Goal: Contribute content: Contribute content

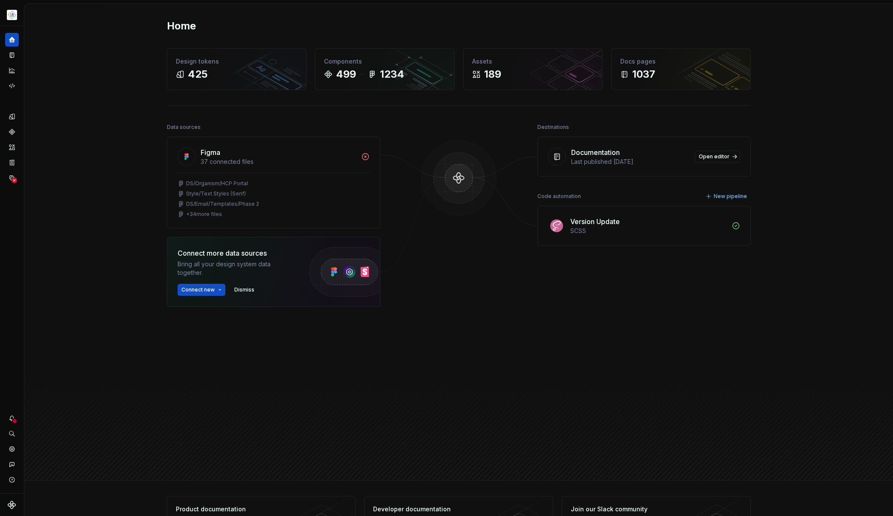
drag, startPoint x: 240, startPoint y: 364, endPoint x: 237, endPoint y: 359, distance: 5.5
click at [240, 364] on div "Data sources Figma 37 connected files DS/Organism/HCP Portal Style/Text Styles …" at bounding box center [273, 275] width 213 height 309
click at [12, 54] on icon "Documentation" at bounding box center [12, 55] width 3 height 5
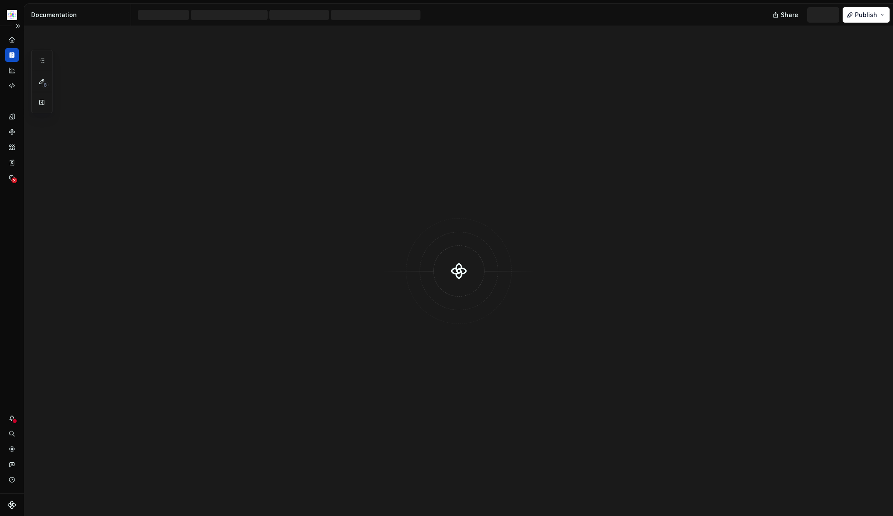
click at [13, 54] on icon "Documentation" at bounding box center [12, 55] width 3 height 6
click at [258, 192] on div at bounding box center [458, 271] width 868 height 490
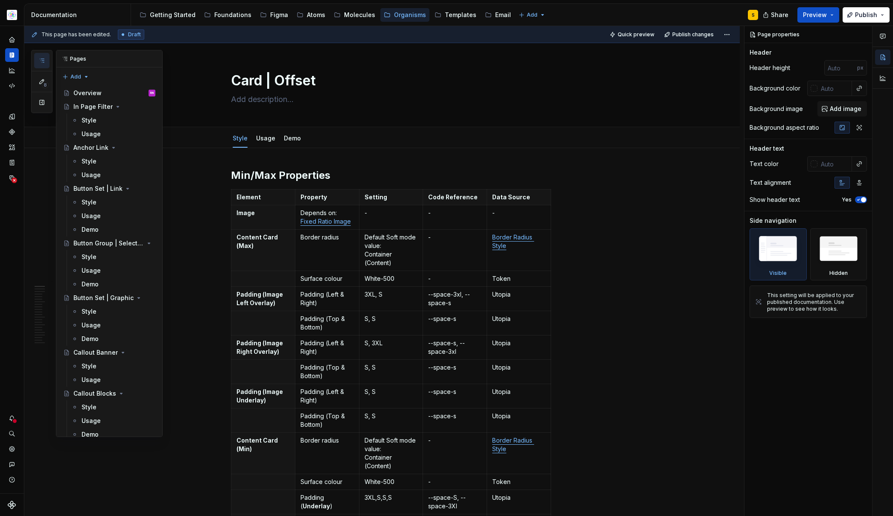
click at [39, 61] on icon "button" at bounding box center [41, 60] width 7 height 7
click at [9, 9] on html "Astellas Elements S Dataset Core Documentation Accessibility guide for tree Pag…" at bounding box center [446, 258] width 893 height 516
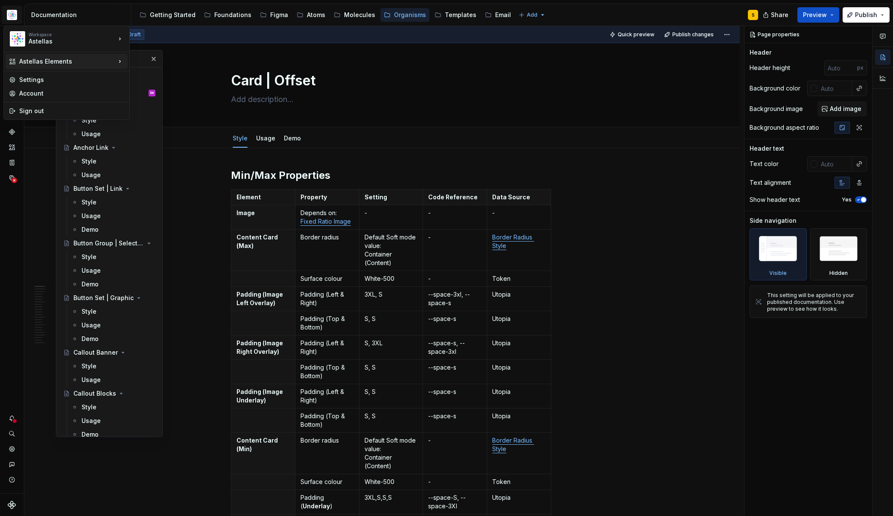
click at [119, 61] on icon at bounding box center [120, 61] width 9 height 9
click at [163, 76] on div "Astellas Pro" at bounding box center [170, 77] width 55 height 9
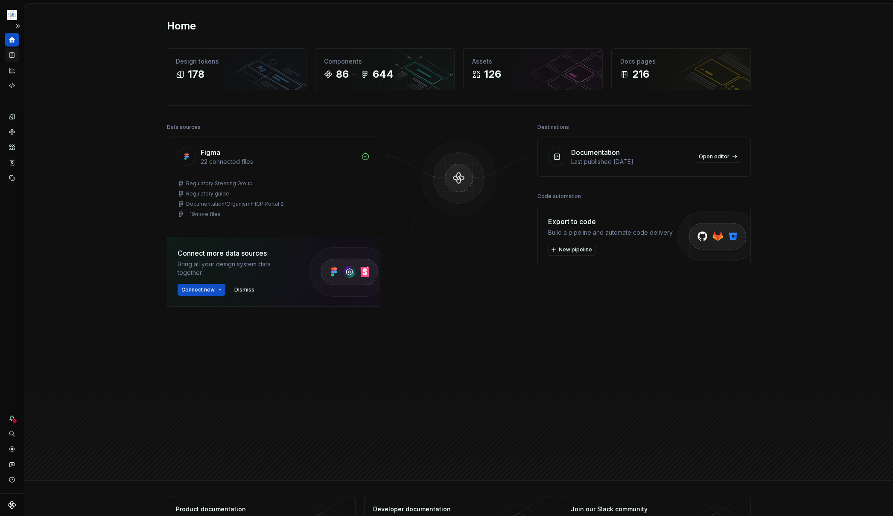
click at [10, 56] on icon "Documentation" at bounding box center [12, 55] width 8 height 8
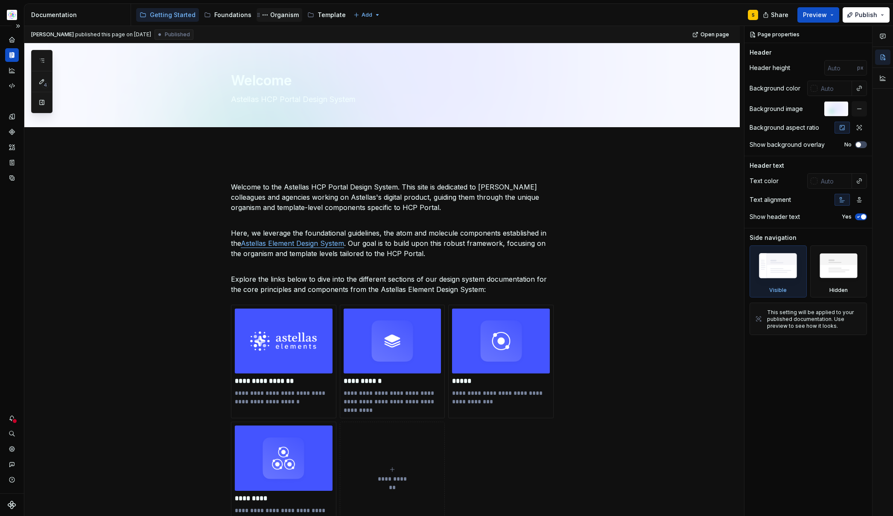
click at [281, 15] on div "Organism" at bounding box center [284, 15] width 29 height 9
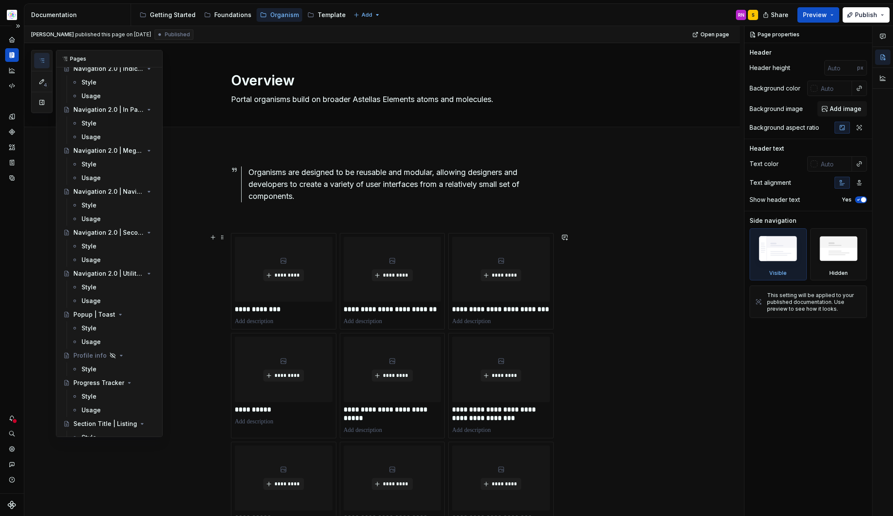
scroll to position [1249, 0]
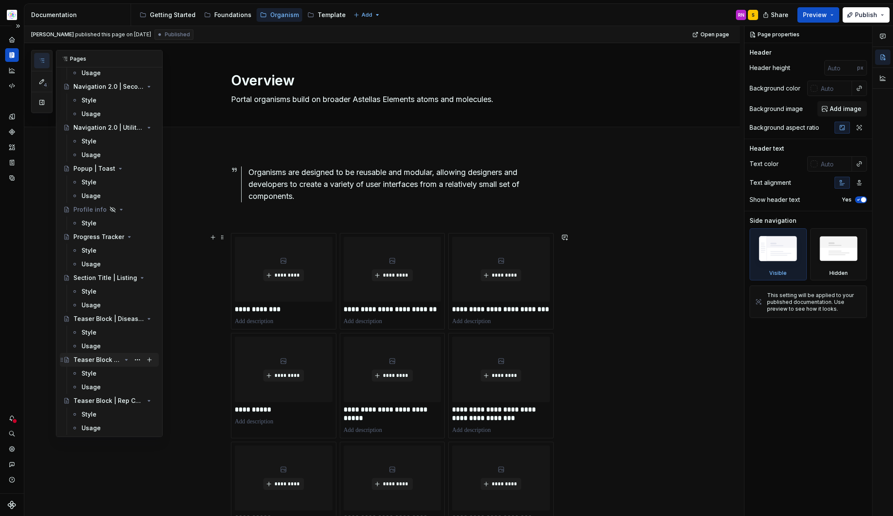
click at [94, 359] on div "Teaser Block | Homepage Hero" at bounding box center [97, 360] width 48 height 9
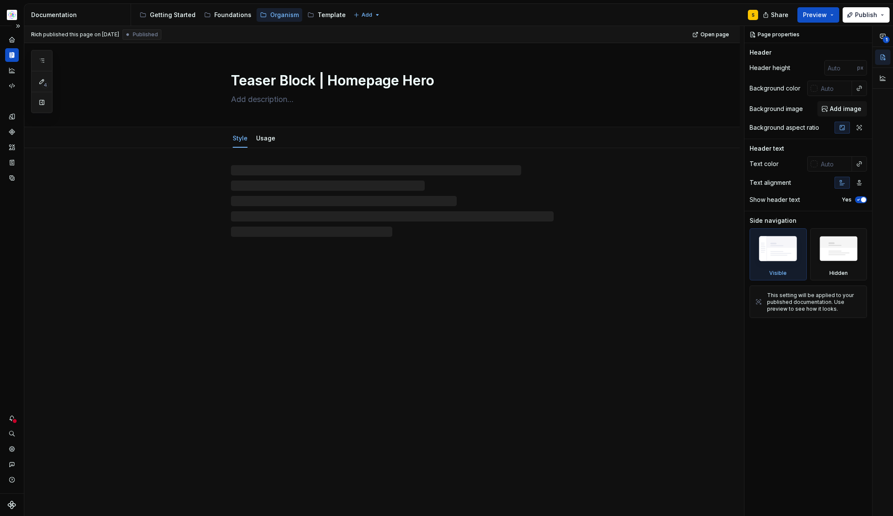
type textarea "*"
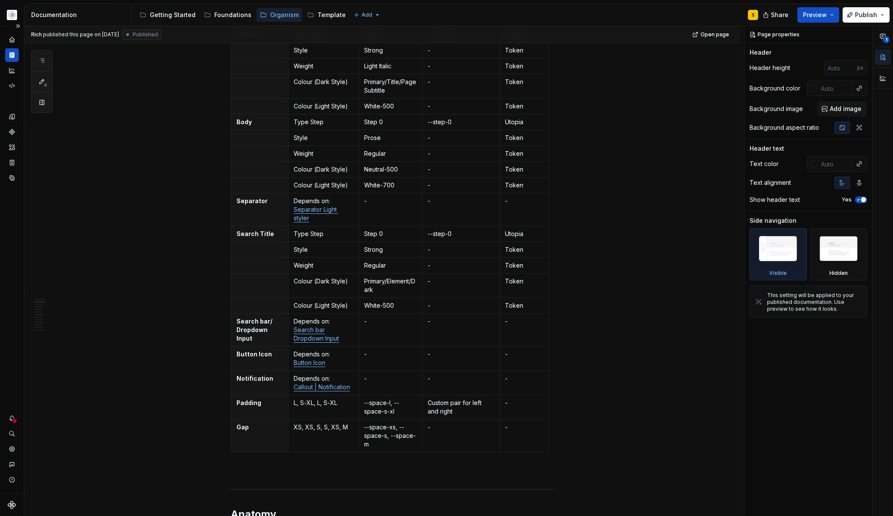
scroll to position [307, 0]
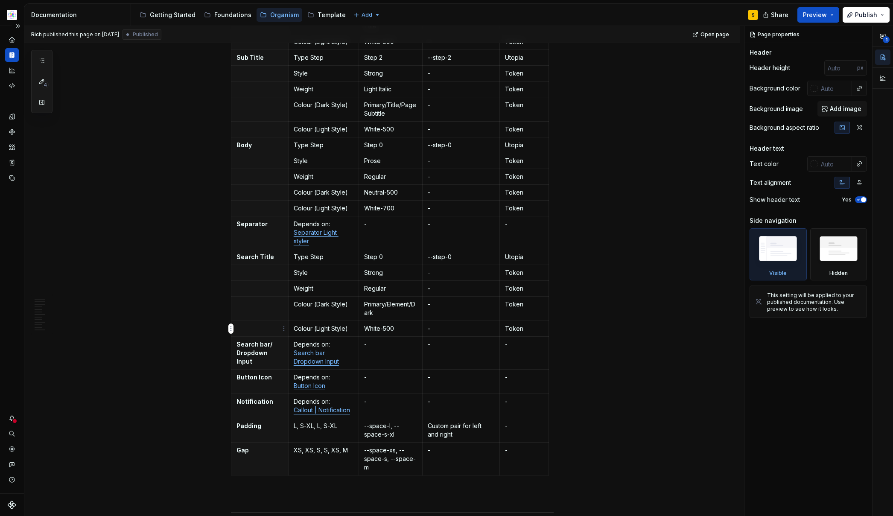
click at [232, 328] on html "Astellas Pro S Design system data Documentation Accessibility guide for tree Pa…" at bounding box center [446, 258] width 893 height 516
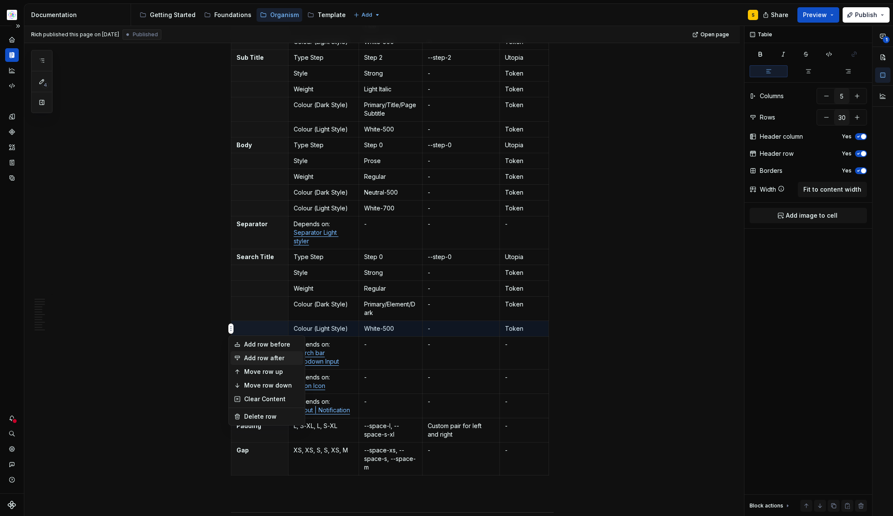
click at [245, 356] on div "Add row after" at bounding box center [271, 358] width 55 height 9
type input "31"
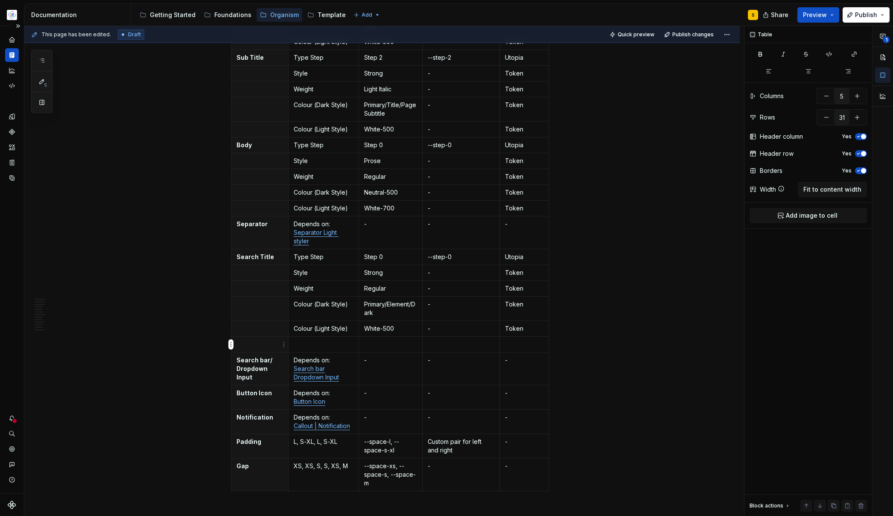
click at [261, 342] on p at bounding box center [259, 344] width 47 height 9
type textarea "*"
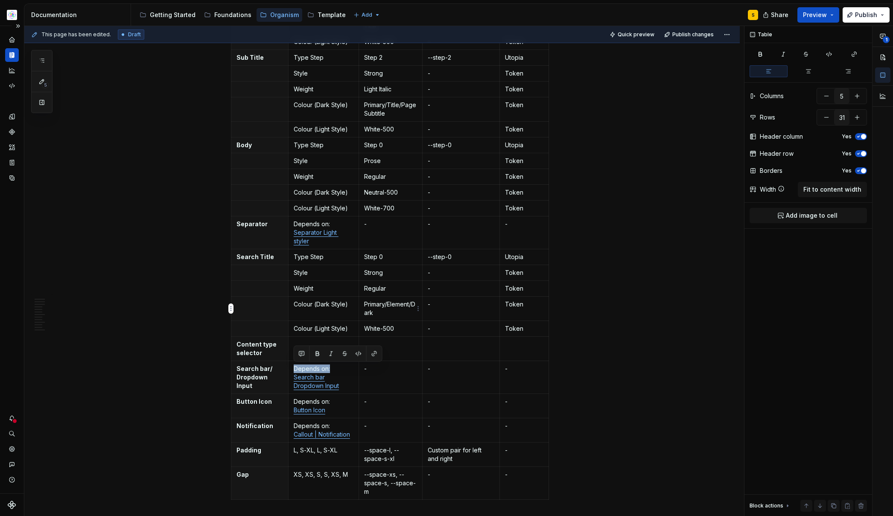
copy p "Depends on:"
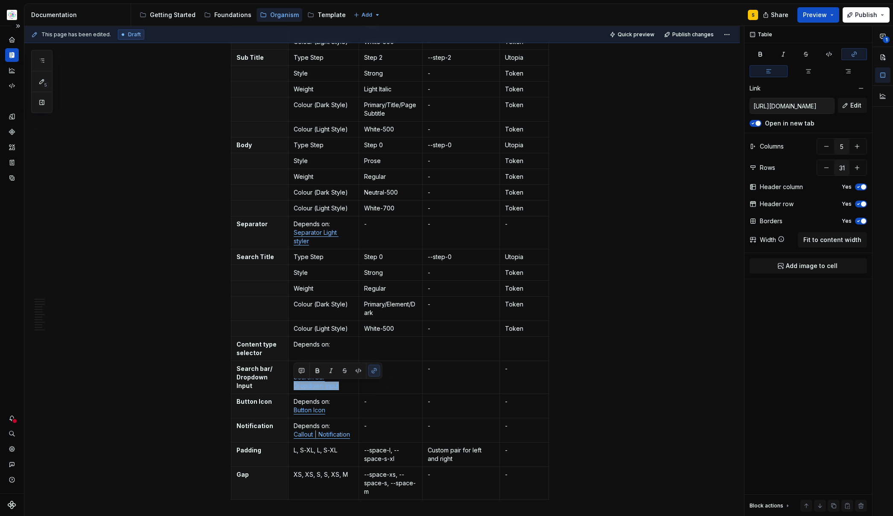
copy link "Dropdown Input"
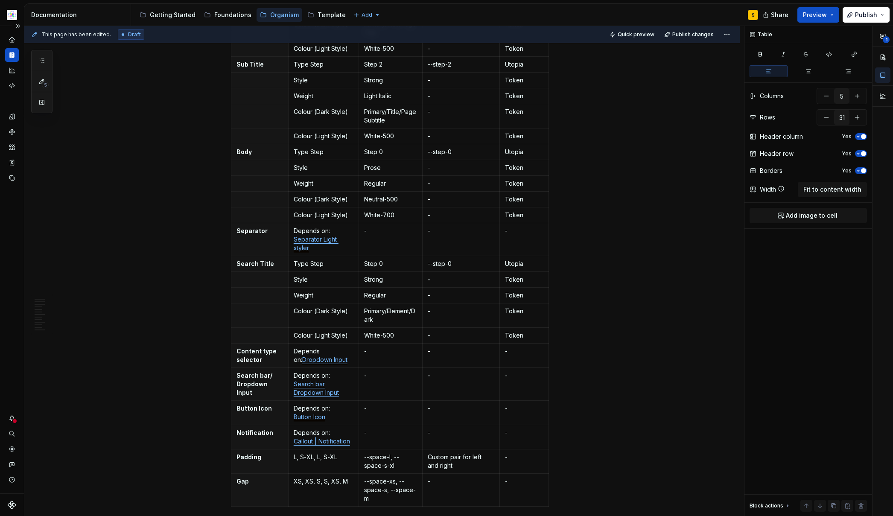
scroll to position [336, 0]
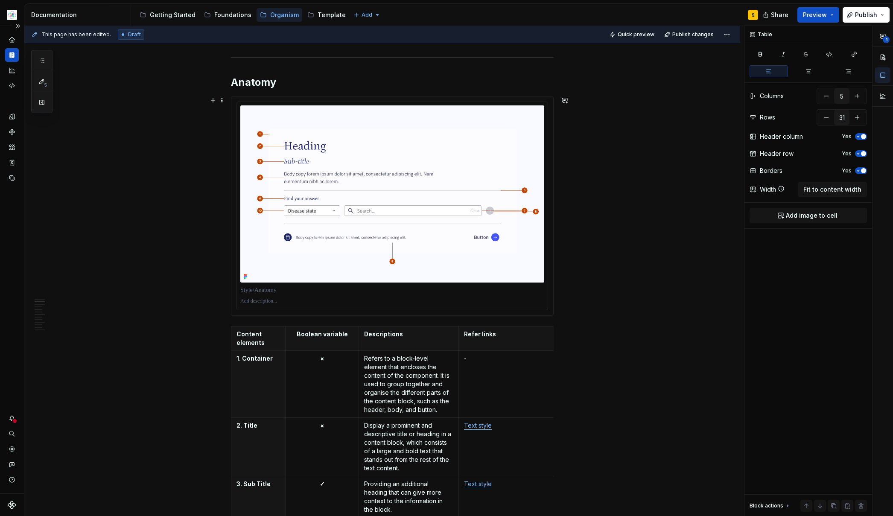
scroll to position [776, 0]
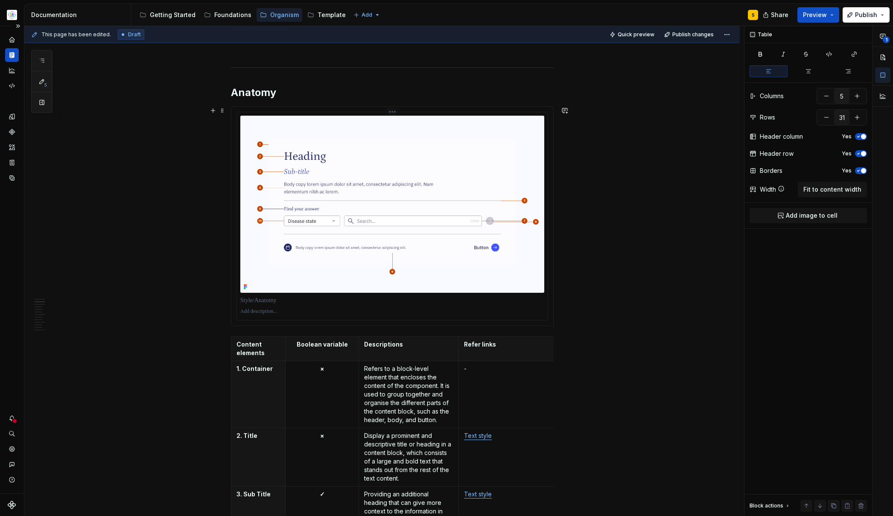
click at [391, 189] on img at bounding box center [392, 204] width 304 height 177
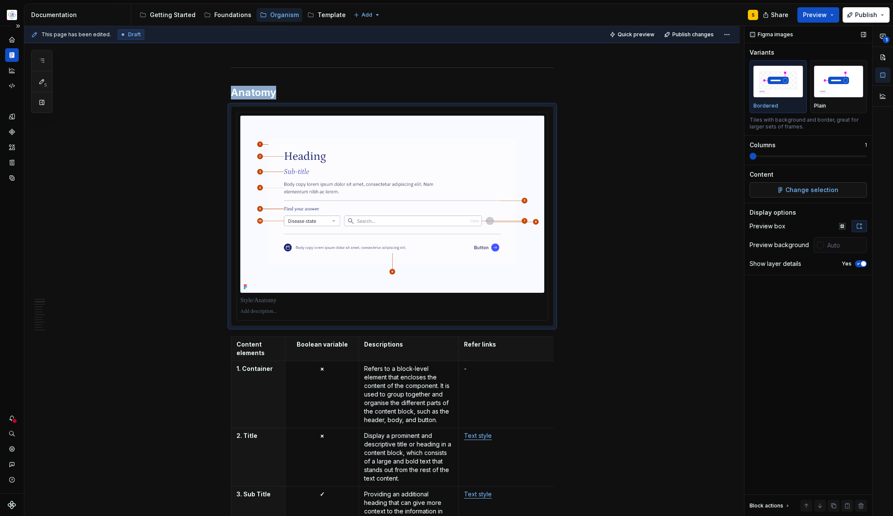
click at [793, 191] on span "Change selection" at bounding box center [811, 190] width 53 height 9
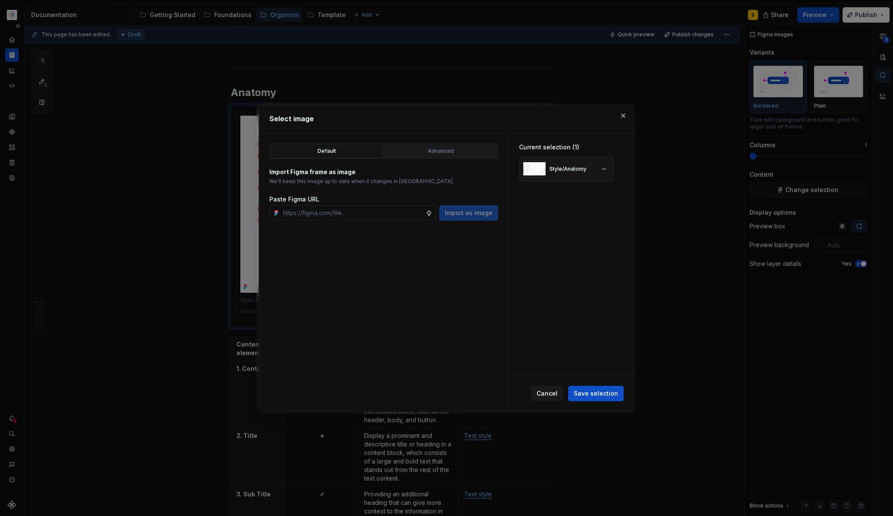
click at [550, 170] on div "Style/Anatomy" at bounding box center [567, 169] width 37 height 7
click at [445, 150] on div "Advanced" at bounding box center [440, 151] width 107 height 9
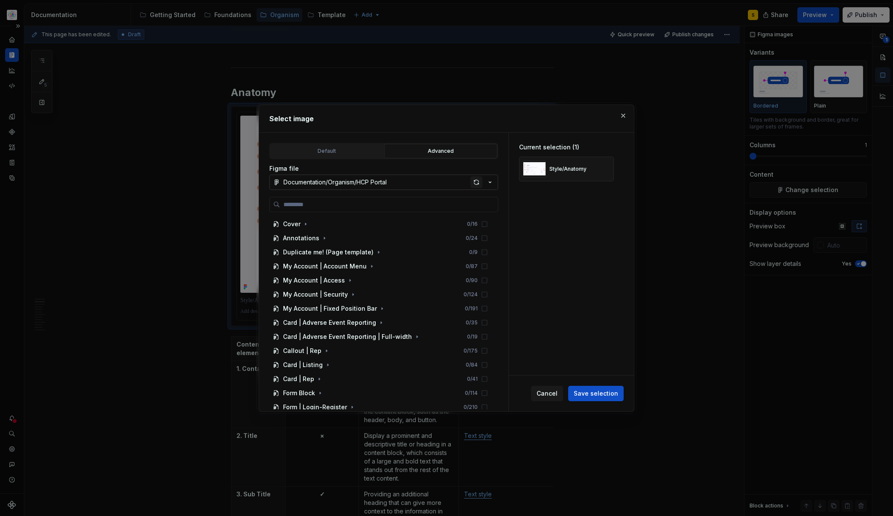
click at [480, 182] on div "button" at bounding box center [476, 182] width 12 height 12
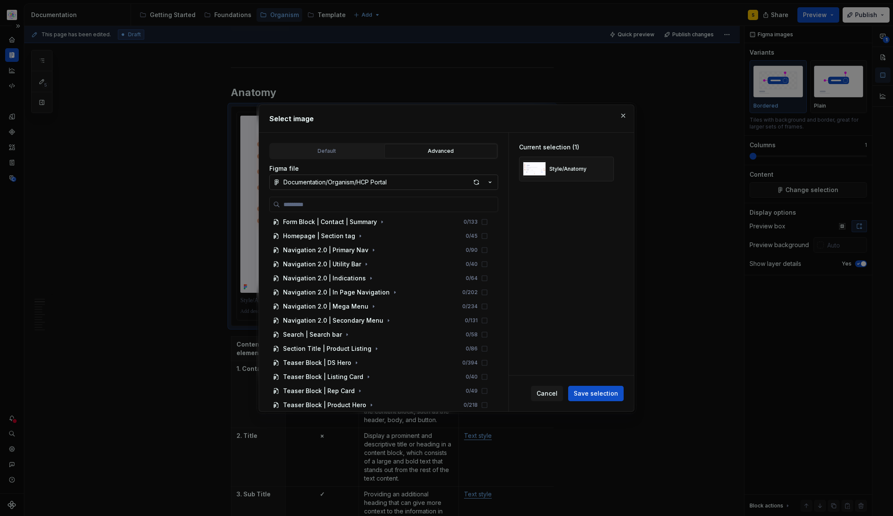
scroll to position [259, 0]
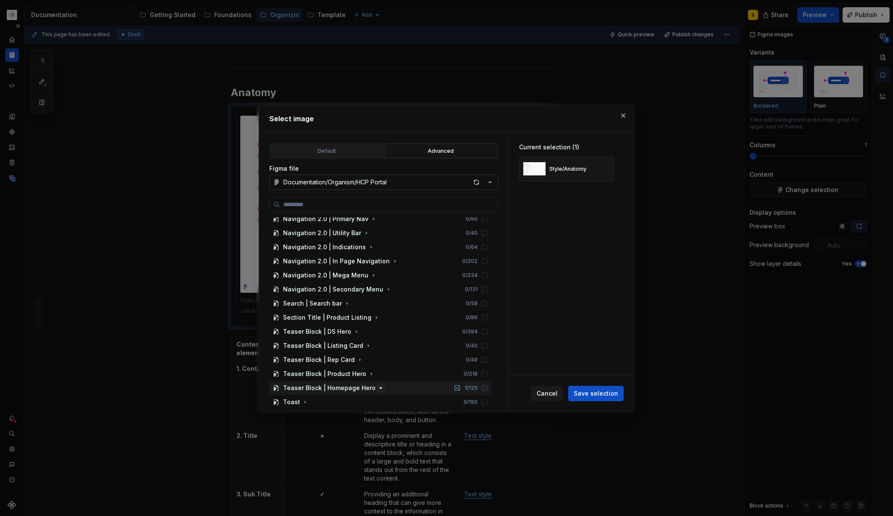
click at [377, 388] on icon "button" at bounding box center [380, 388] width 7 height 7
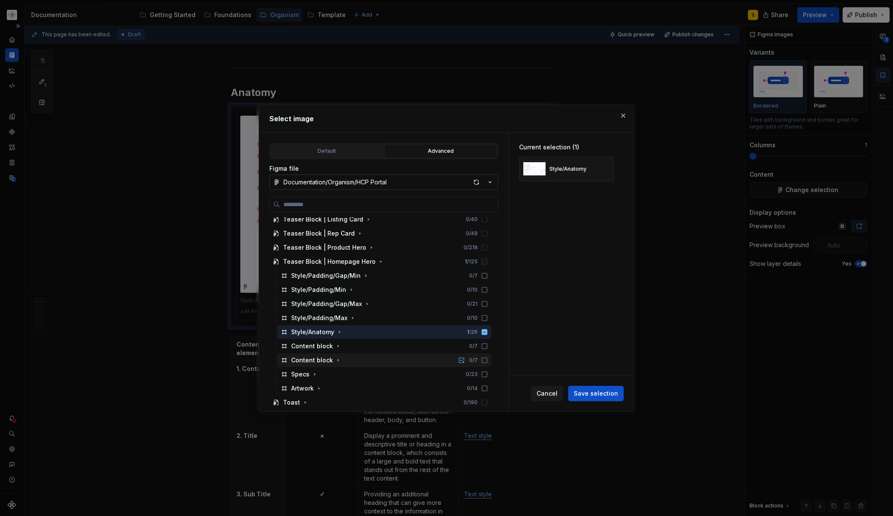
scroll to position [385, 0]
click at [591, 395] on span "Save selection" at bounding box center [596, 393] width 44 height 9
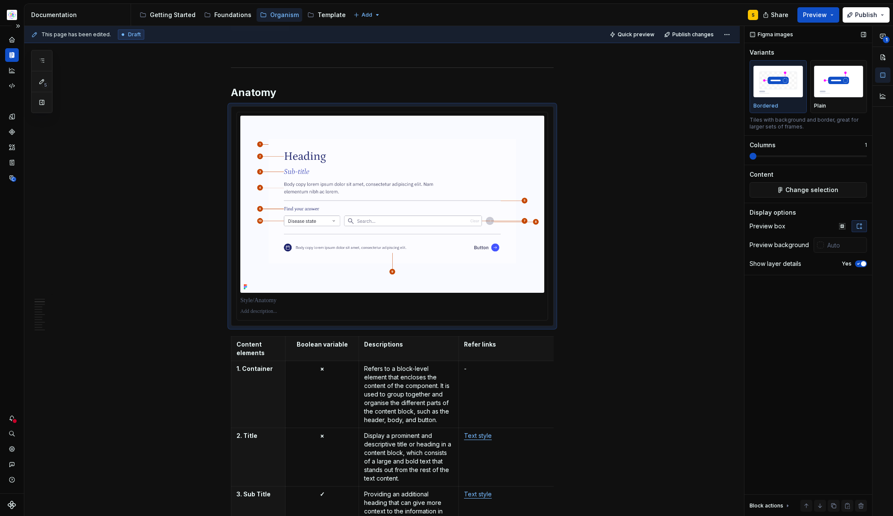
click at [861, 264] on span "button" at bounding box center [863, 263] width 5 height 5
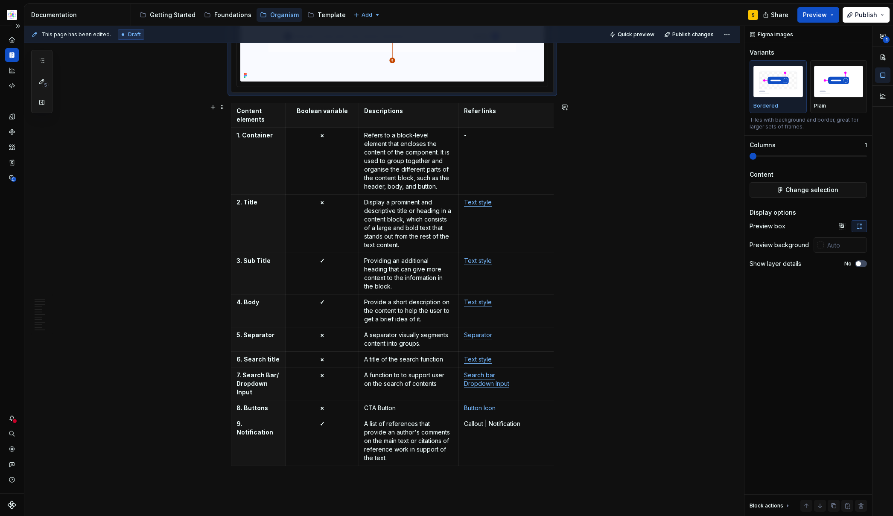
scroll to position [1012, 0]
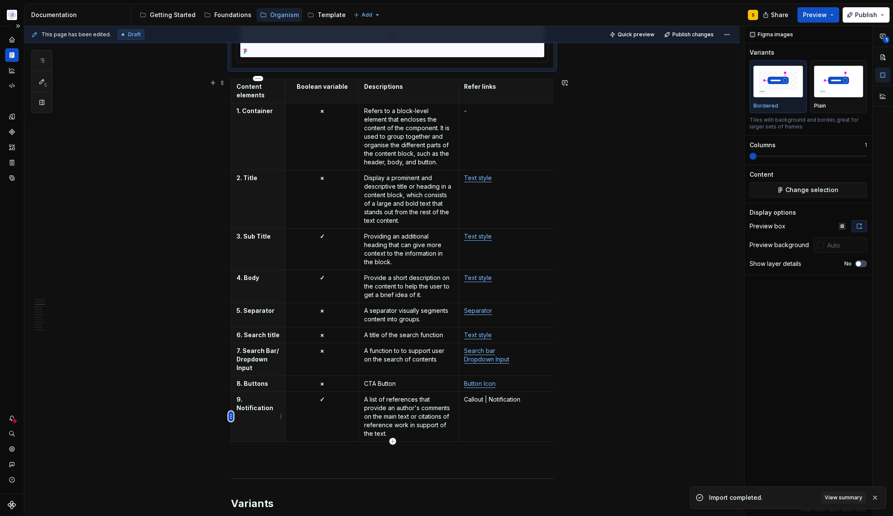
click at [232, 415] on html "Astellas Pro S Design system data Documentation Accessibility guide for tree Pa…" at bounding box center [446, 258] width 893 height 516
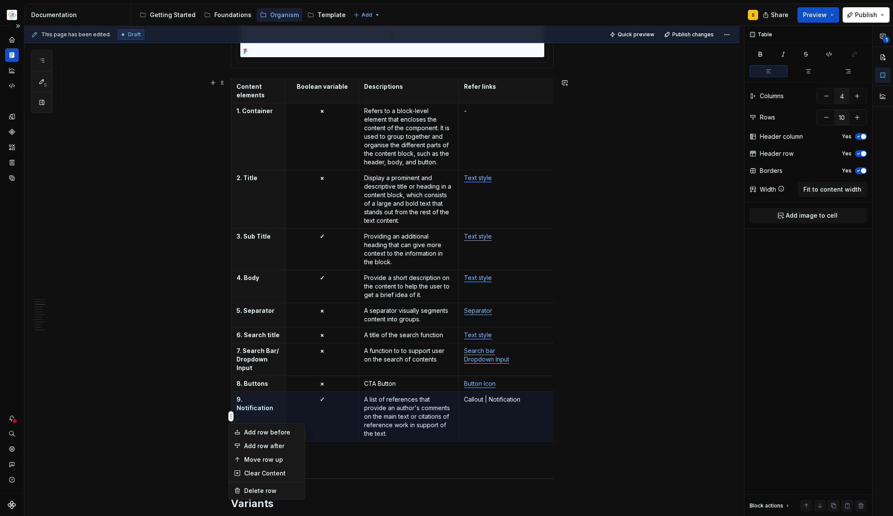
type textarea "*"
click at [259, 446] on div "Add row after" at bounding box center [271, 446] width 55 height 9
type input "11"
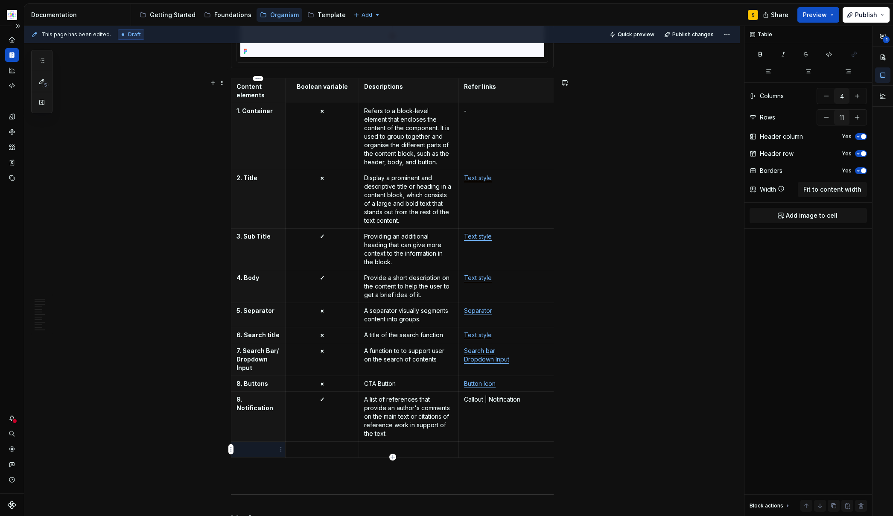
click at [254, 453] on th at bounding box center [258, 449] width 54 height 16
click at [321, 399] on strong "✓" at bounding box center [322, 399] width 5 height 7
click at [321, 397] on strong "✓" at bounding box center [322, 399] width 5 height 7
copy strong "✓"
click at [323, 454] on td at bounding box center [322, 453] width 73 height 24
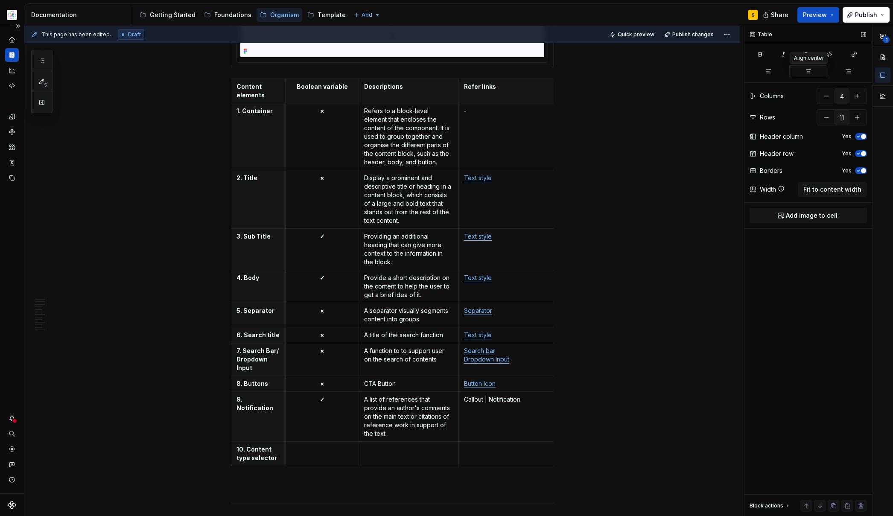
click at [808, 69] on icon "button" at bounding box center [808, 71] width 7 height 7
click at [381, 455] on td at bounding box center [409, 453] width 100 height 24
click at [519, 360] on p "Search bar Dropdown Input" at bounding box center [506, 355] width 85 height 17
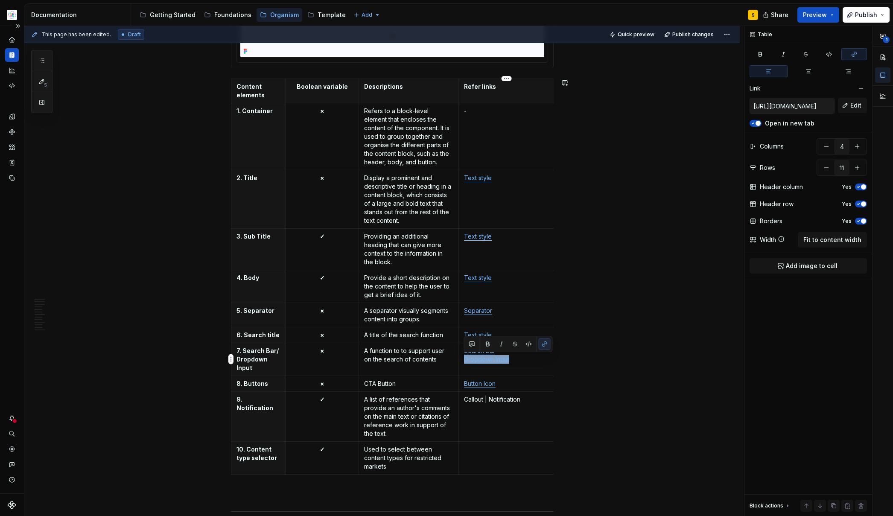
copy link "Dropdown Input"
click at [482, 454] on td at bounding box center [507, 457] width 96 height 33
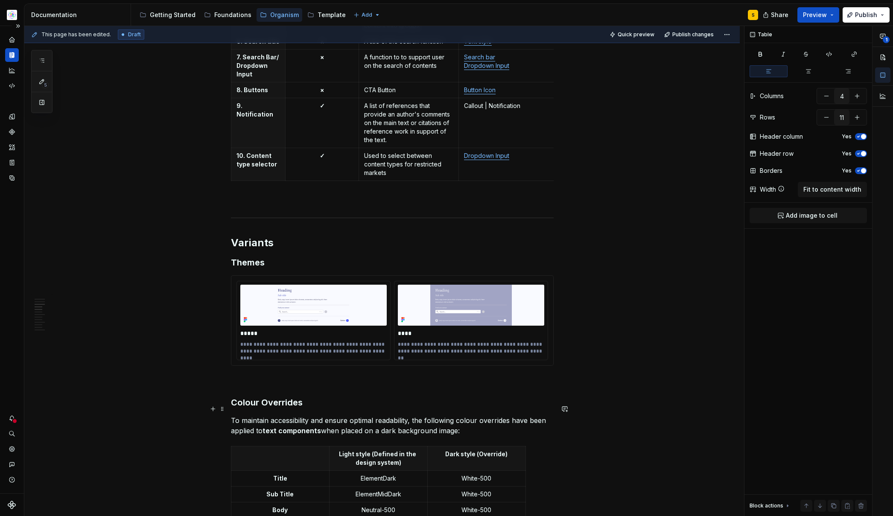
scroll to position [1336, 0]
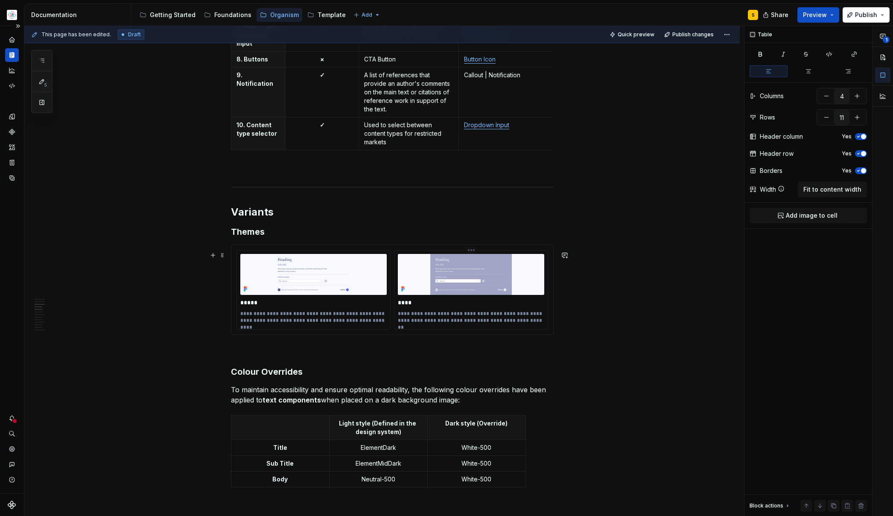
click at [550, 328] on div "**********" at bounding box center [392, 290] width 322 height 90
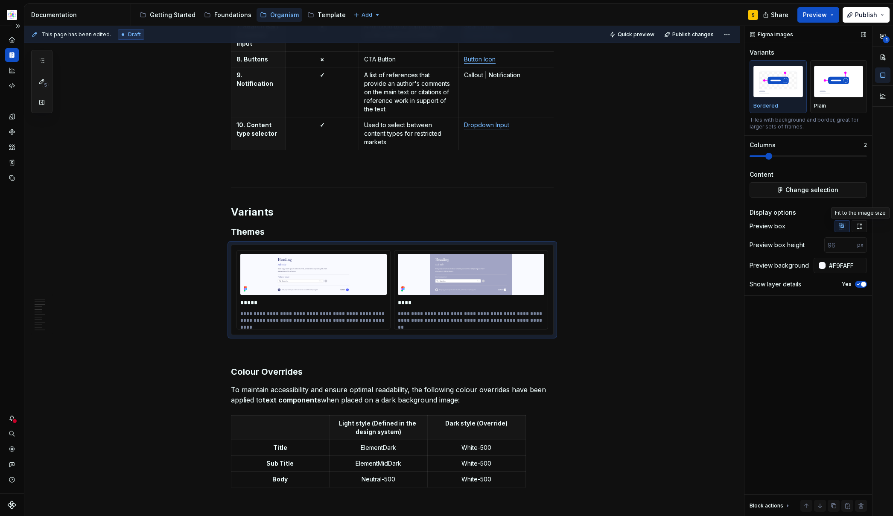
click at [859, 225] on icon "button" at bounding box center [859, 226] width 7 height 7
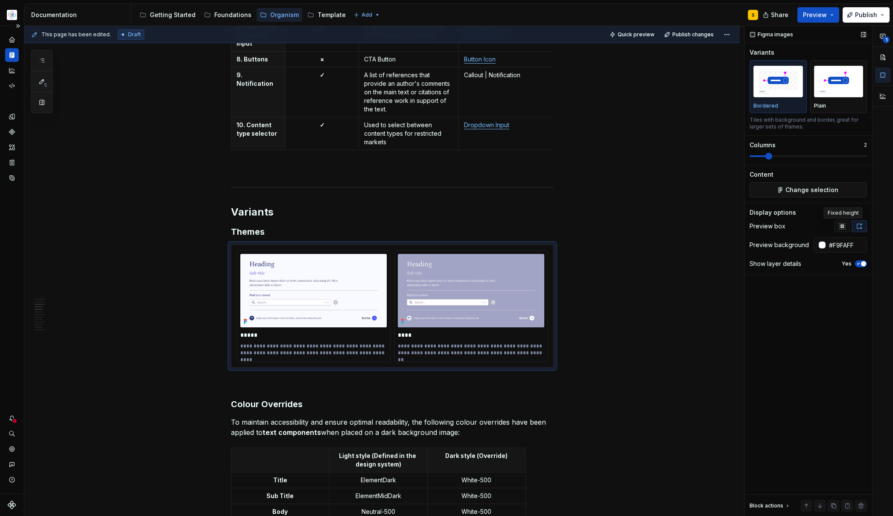
click at [842, 225] on icon "button" at bounding box center [842, 226] width 7 height 7
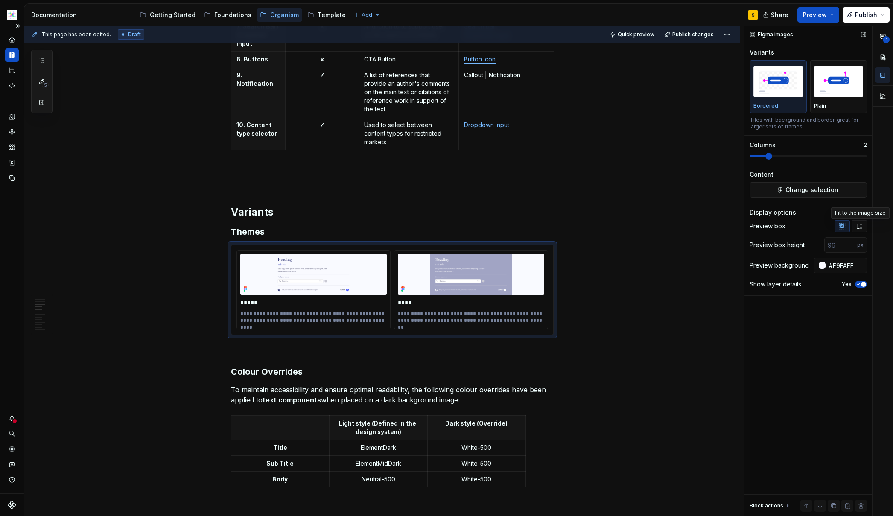
click at [861, 227] on icon "button" at bounding box center [859, 226] width 7 height 7
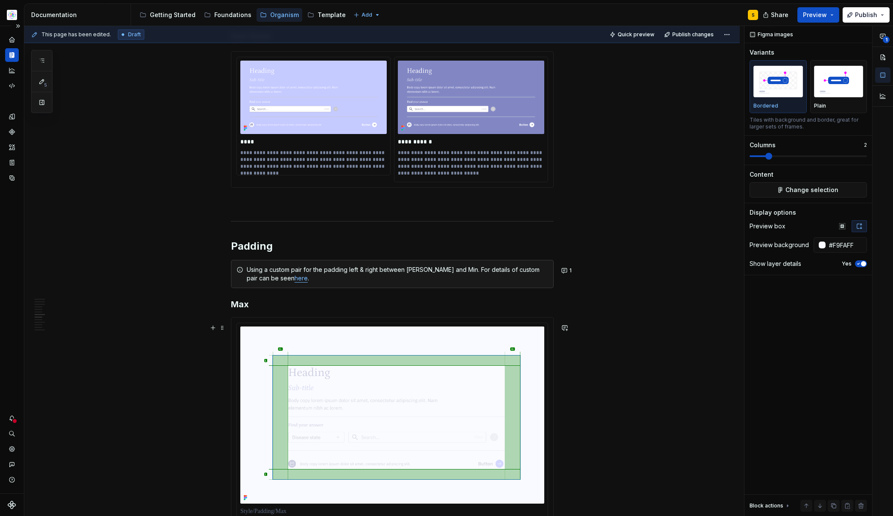
scroll to position [2106, 0]
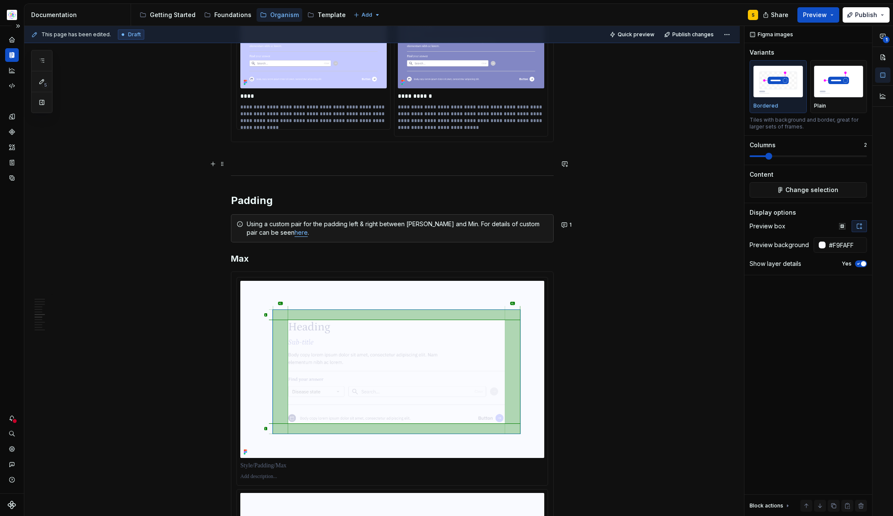
click at [281, 163] on p at bounding box center [392, 157] width 323 height 10
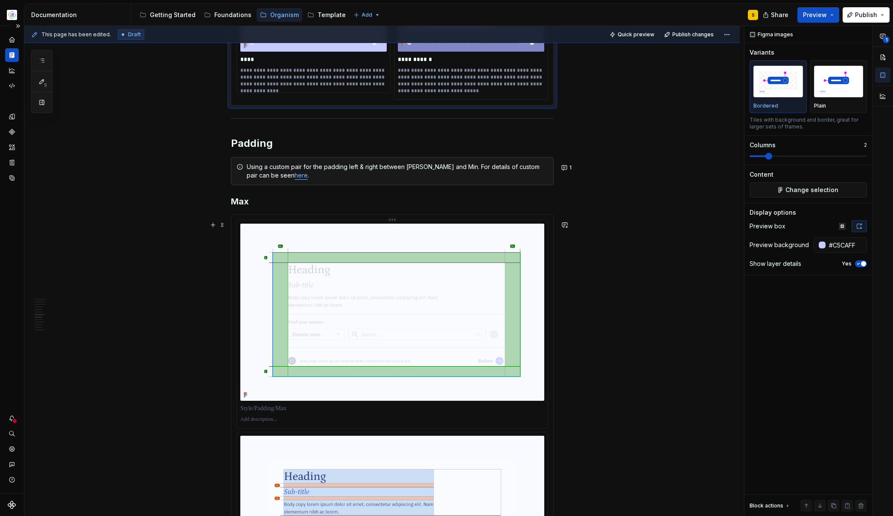
scroll to position [2152, 0]
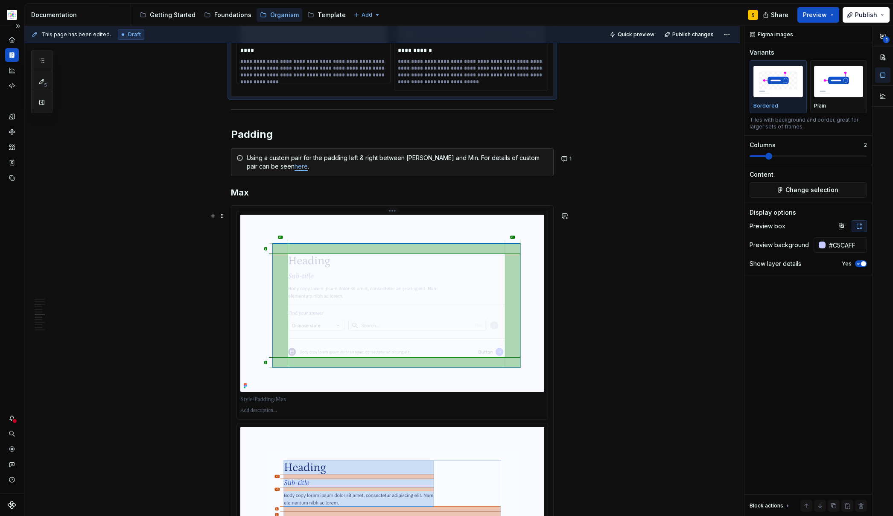
click at [388, 257] on img at bounding box center [392, 303] width 304 height 177
type input "#ECEEFF"
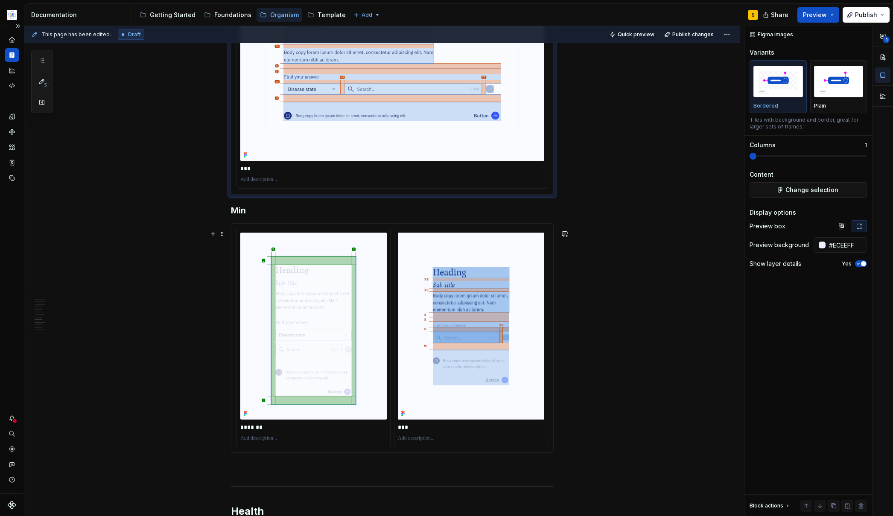
scroll to position [2597, 0]
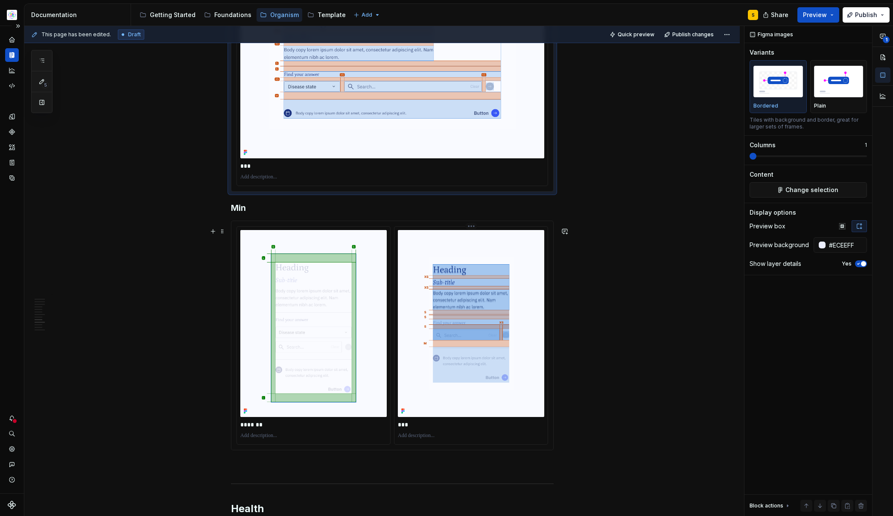
click at [483, 350] on img at bounding box center [471, 323] width 146 height 187
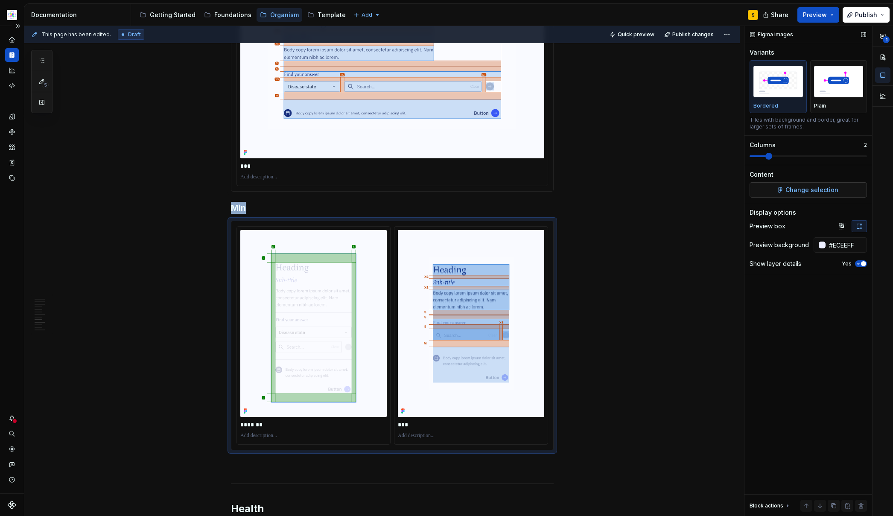
click at [799, 187] on span "Change selection" at bounding box center [811, 190] width 53 height 9
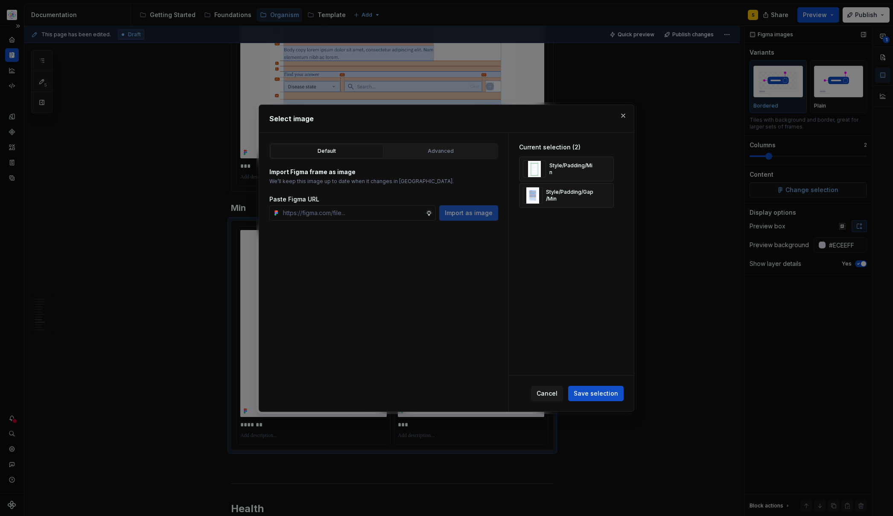
type textarea "*"
click at [437, 149] on div "Advanced" at bounding box center [440, 151] width 107 height 9
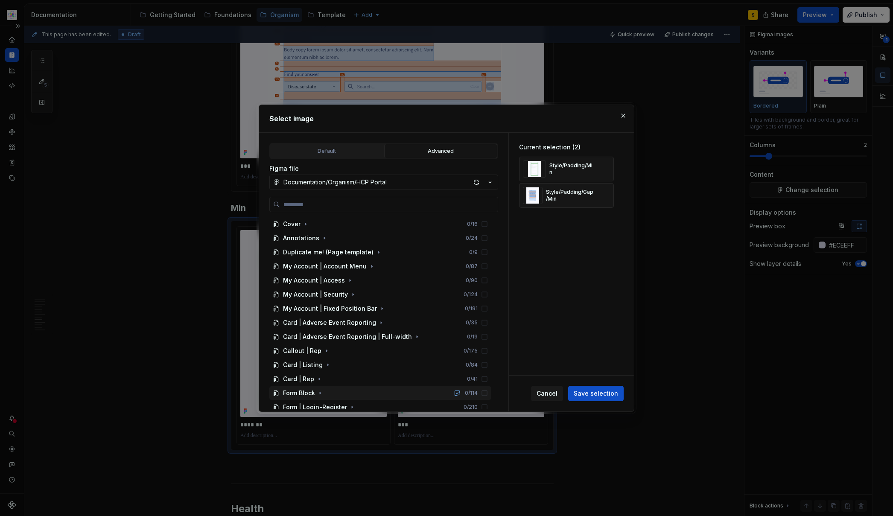
scroll to position [259, 0]
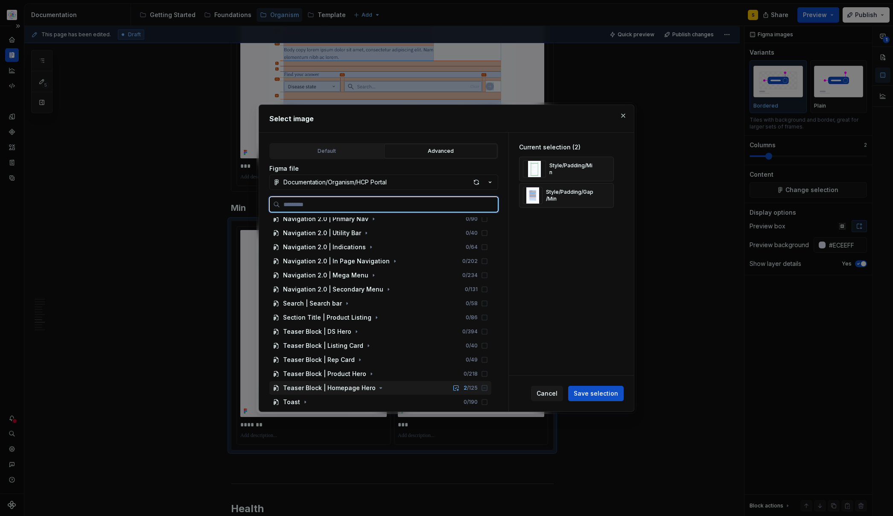
click at [339, 388] on div "Teaser Block | Homepage Hero" at bounding box center [329, 388] width 93 height 9
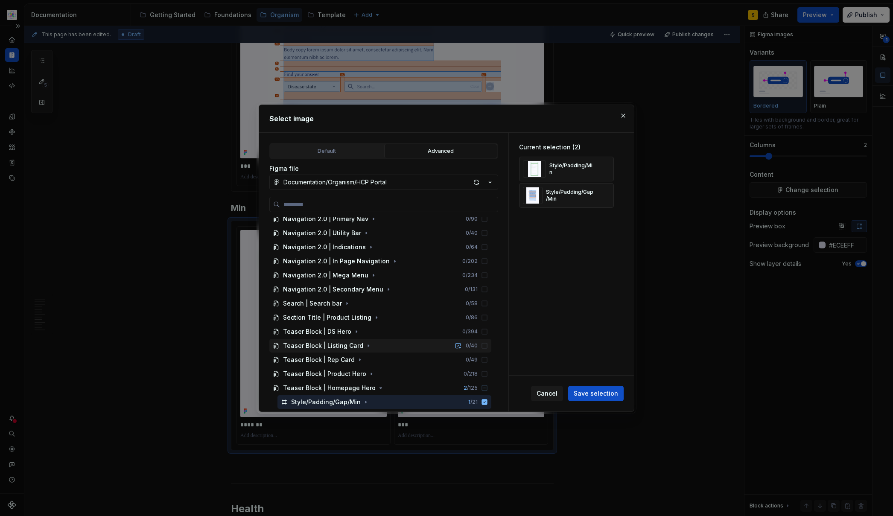
scroll to position [371, 0]
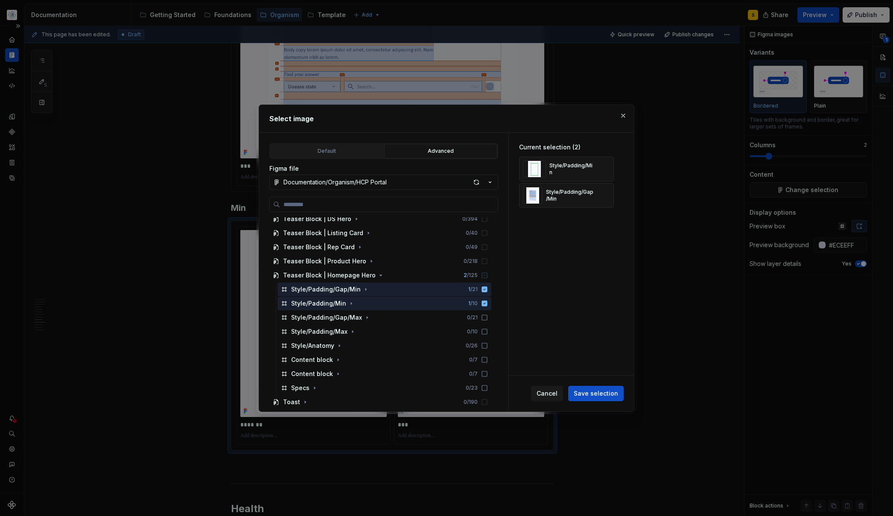
drag, startPoint x: 590, startPoint y: 395, endPoint x: 589, endPoint y: 385, distance: 10.3
click at [590, 395] on span "Save selection" at bounding box center [596, 393] width 44 height 9
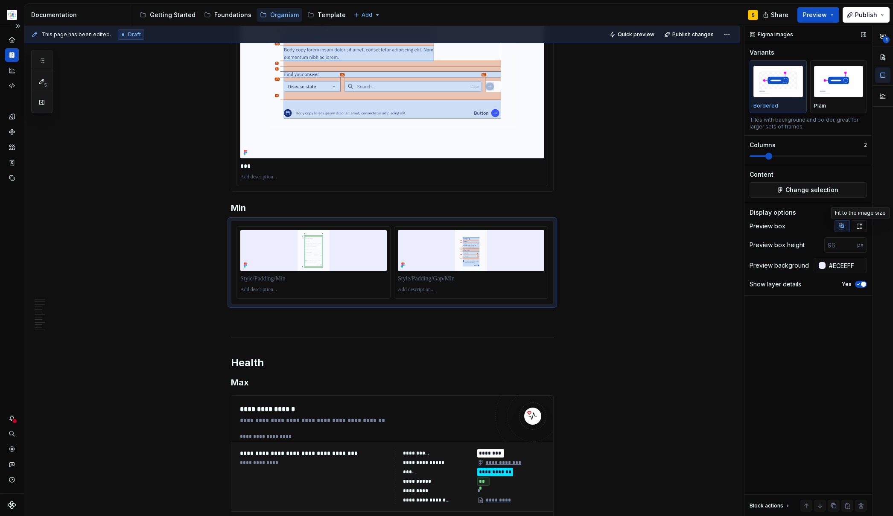
click at [860, 224] on icon "button" at bounding box center [859, 226] width 7 height 7
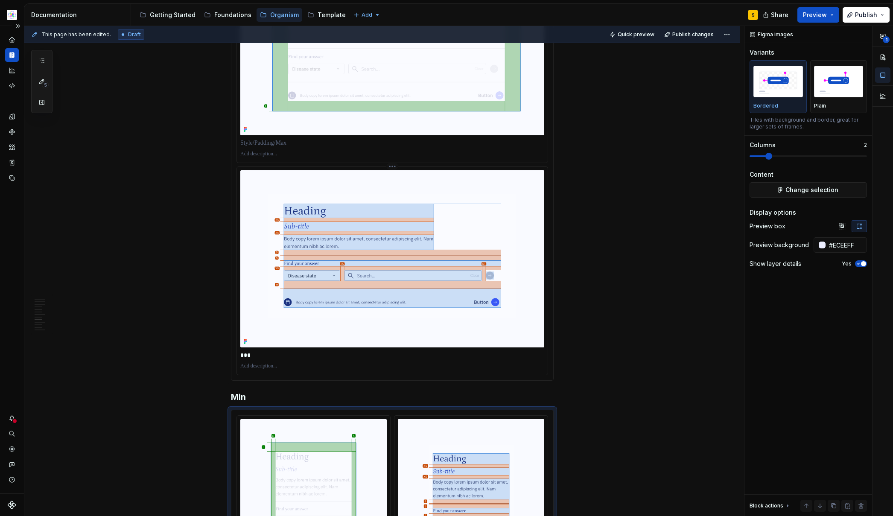
scroll to position [2343, 0]
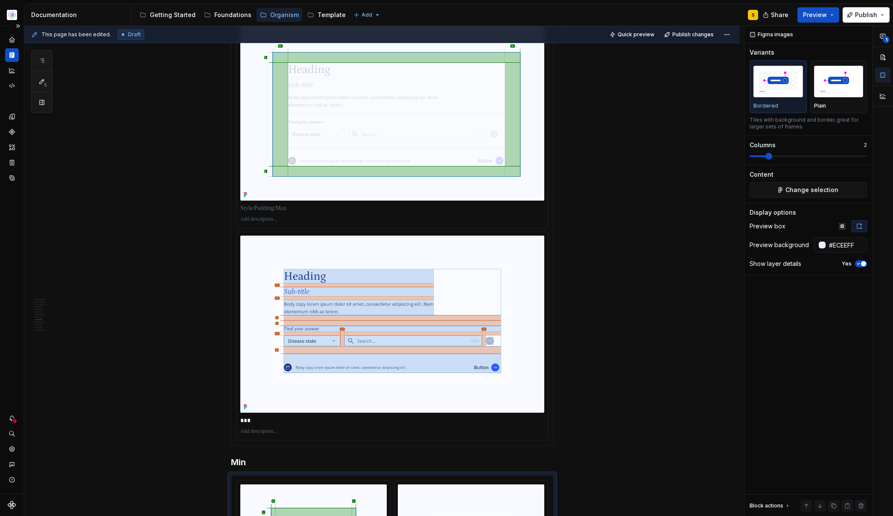
click at [274, 213] on p at bounding box center [392, 208] width 304 height 9
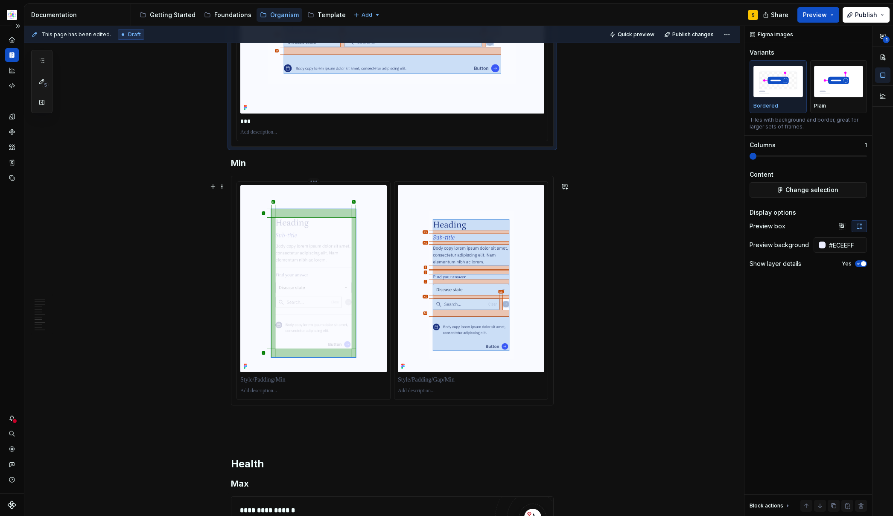
scroll to position [2650, 0]
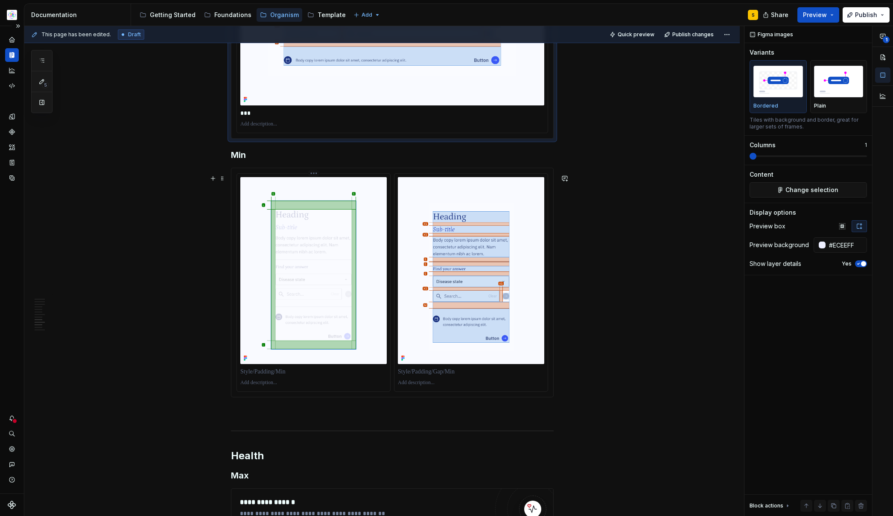
click at [269, 376] on p at bounding box center [313, 371] width 146 height 9
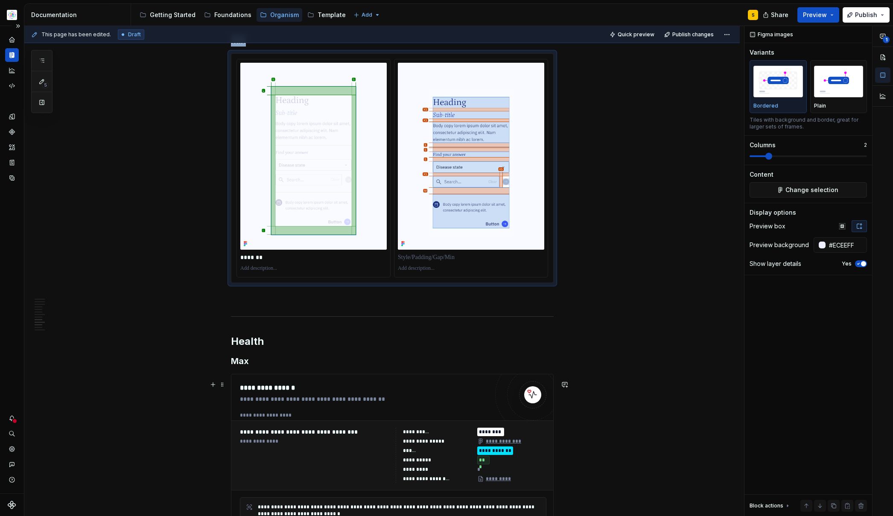
scroll to position [2761, 0]
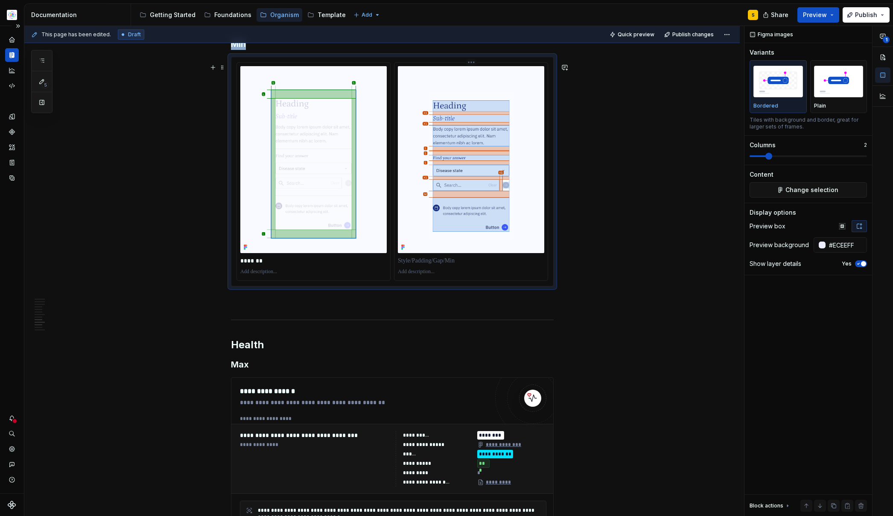
click at [423, 265] on p at bounding box center [471, 260] width 146 height 9
click at [309, 307] on p at bounding box center [392, 302] width 323 height 10
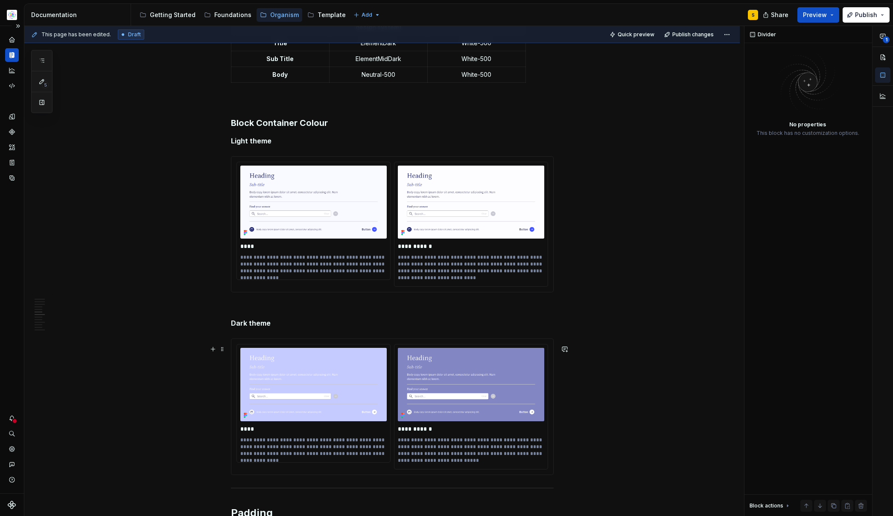
scroll to position [1722, 0]
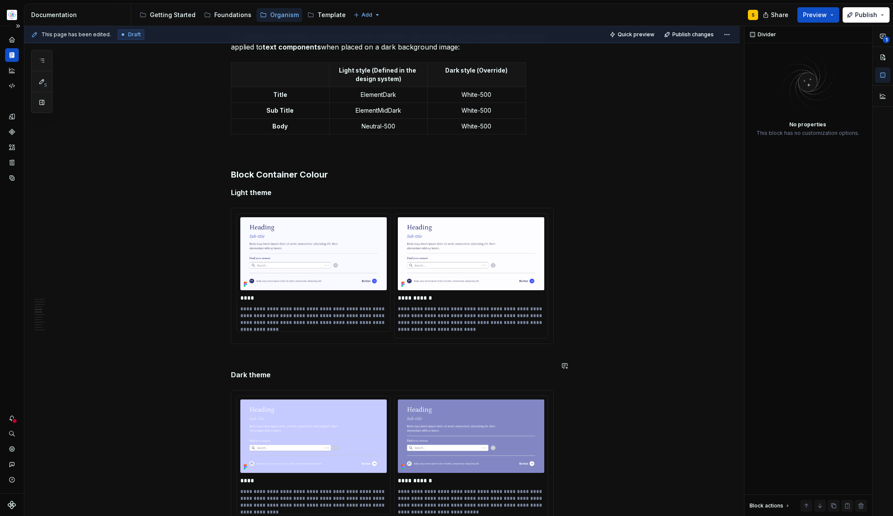
click at [310, 359] on div "Min/Max Properties Element Property Setting Code Reference Data Source Containe…" at bounding box center [392, 197] width 323 height 3500
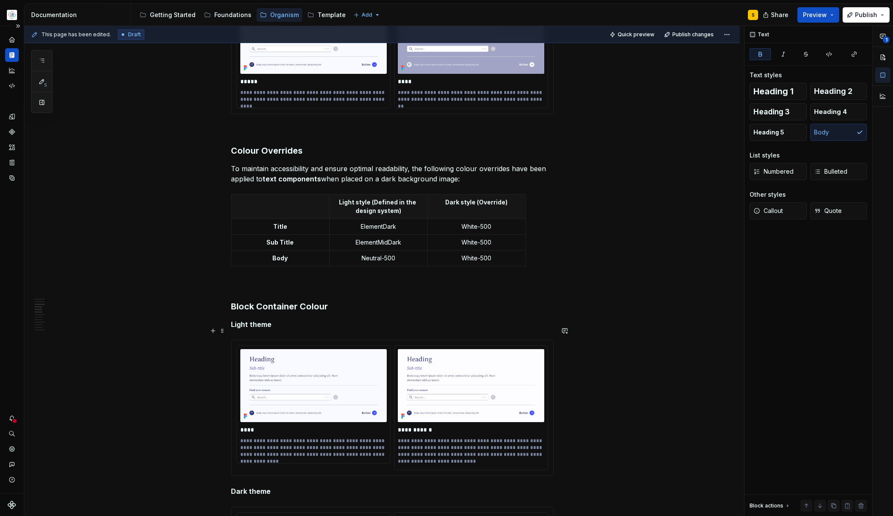
scroll to position [1532, 0]
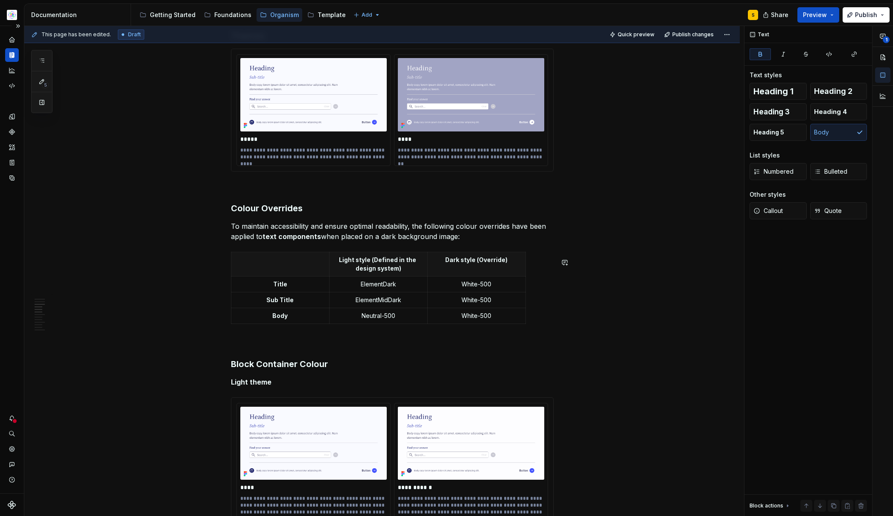
click at [271, 345] on p at bounding box center [392, 343] width 323 height 10
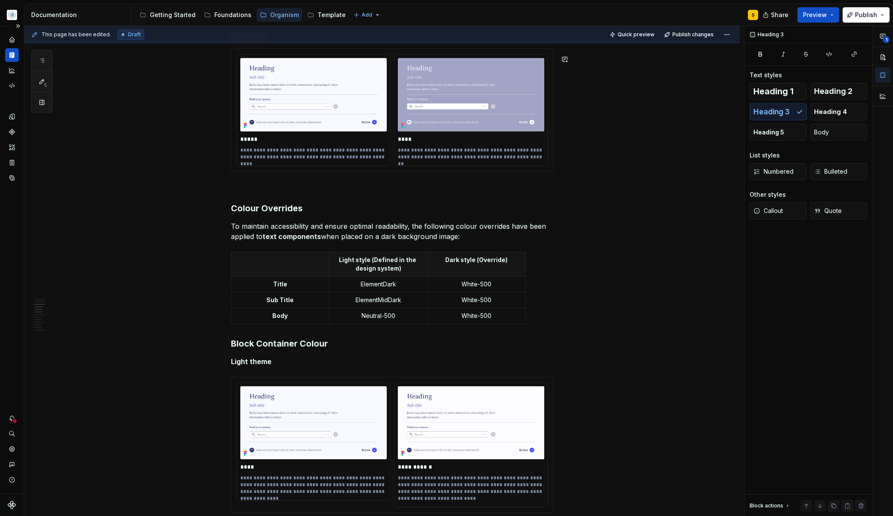
click at [283, 186] on div "Min/Max Properties Element Property Setting Code Reference Data Source Containe…" at bounding box center [392, 368] width 323 height 3464
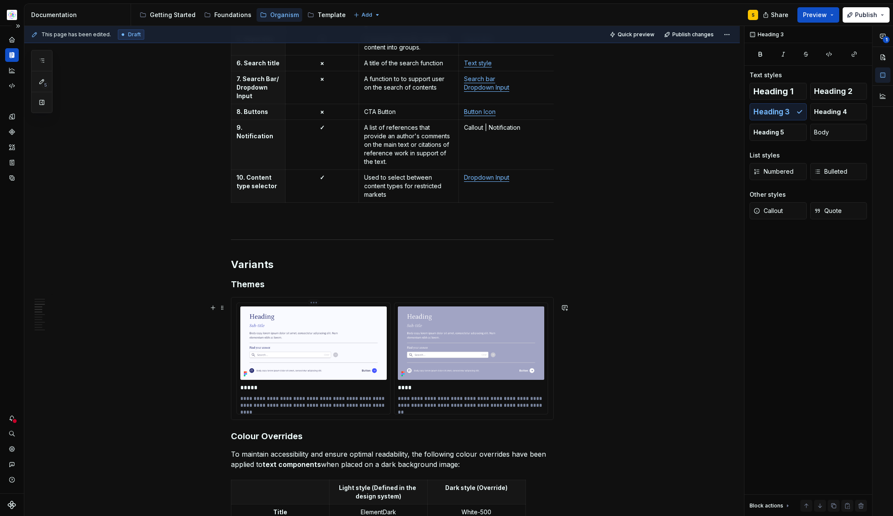
scroll to position [1230, 0]
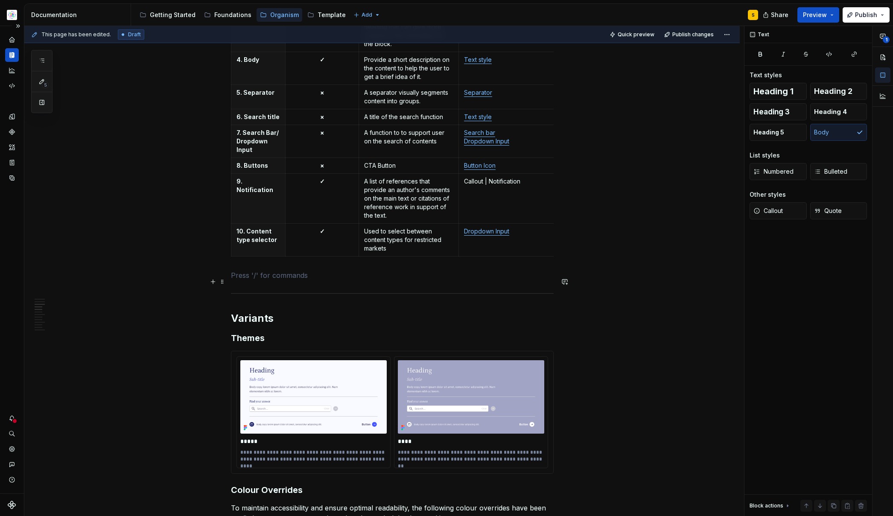
click at [258, 280] on p at bounding box center [392, 275] width 323 height 10
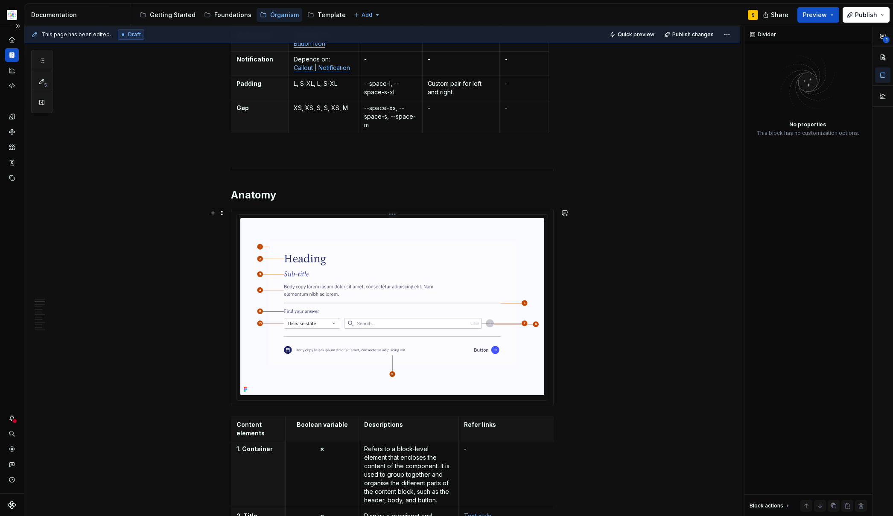
scroll to position [588, 0]
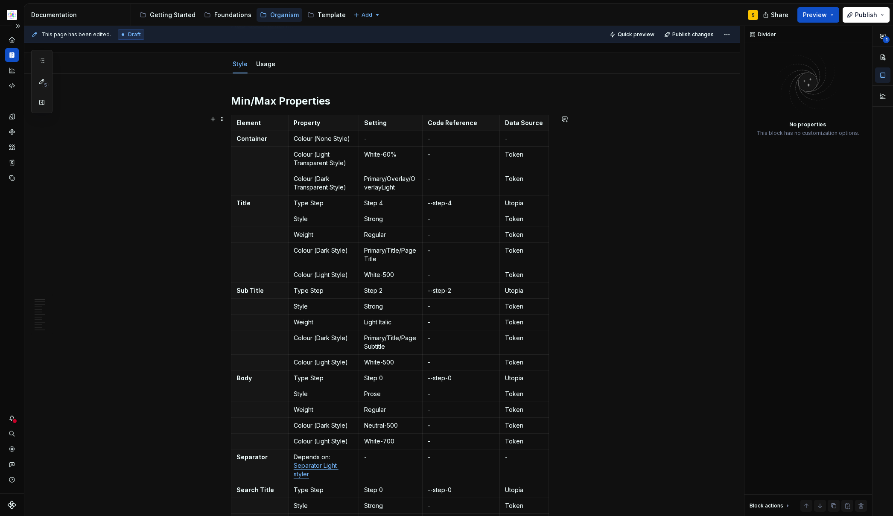
scroll to position [0, 0]
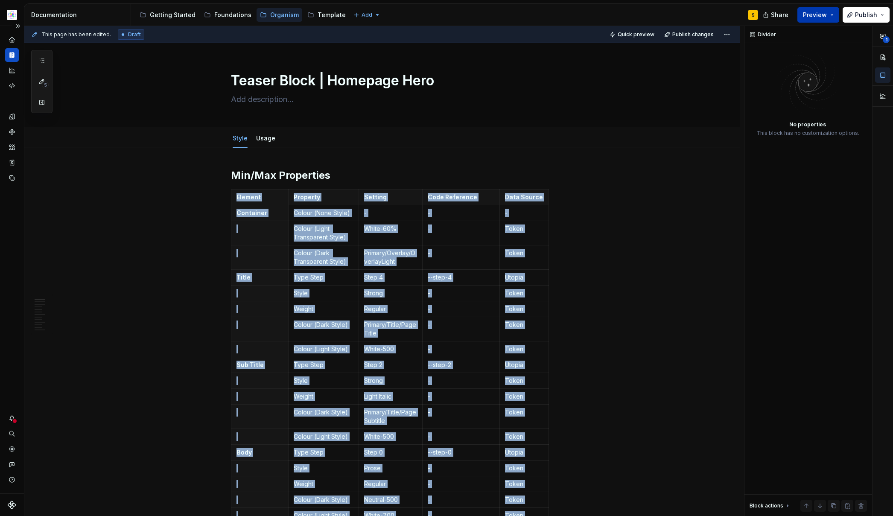
click at [834, 12] on button "Preview" at bounding box center [818, 14] width 42 height 15
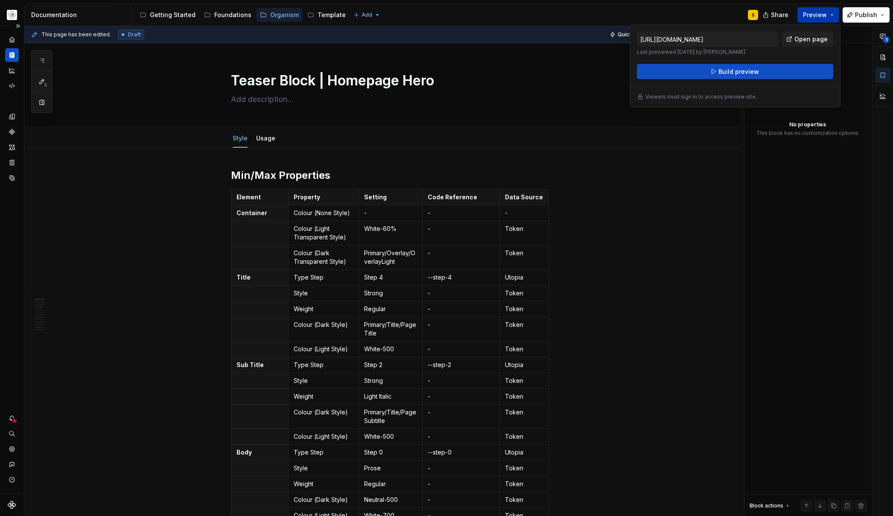
click at [830, 16] on button "Preview" at bounding box center [818, 14] width 42 height 15
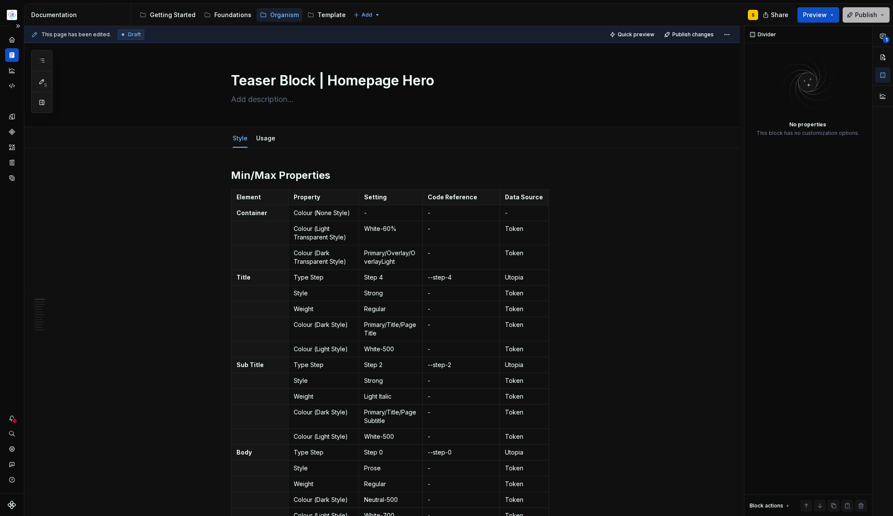
click at [884, 15] on button "Publish" at bounding box center [865, 14] width 47 height 15
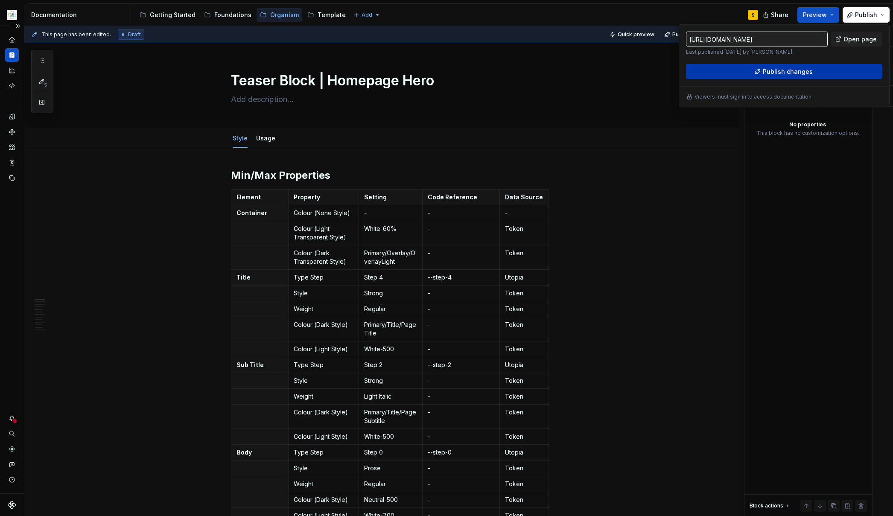
click at [799, 70] on span "Publish changes" at bounding box center [788, 71] width 50 height 9
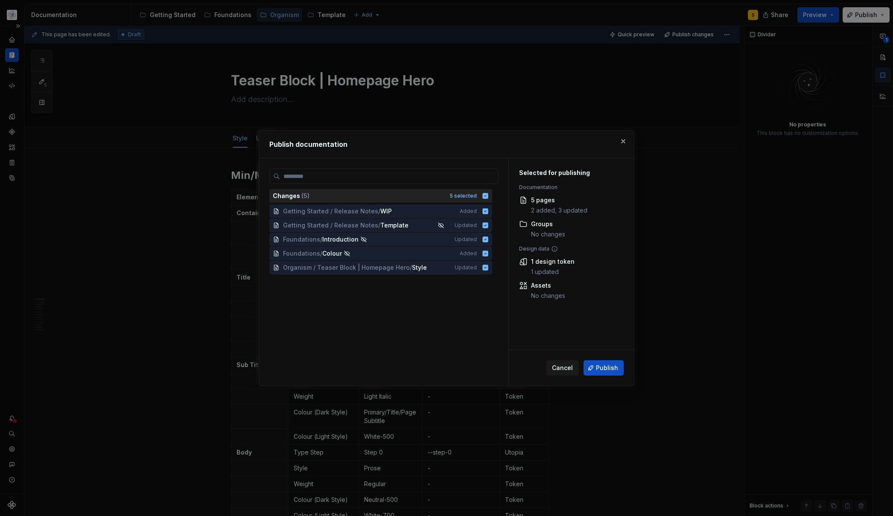
click at [485, 194] on icon at bounding box center [486, 196] width 6 height 6
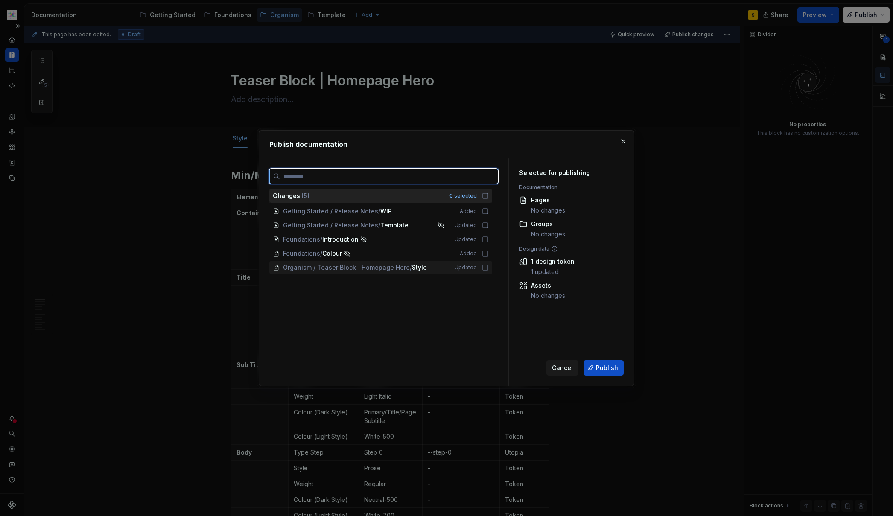
click at [484, 268] on icon at bounding box center [485, 267] width 7 height 7
click at [484, 268] on icon at bounding box center [486, 268] width 6 height 6
click at [487, 269] on icon at bounding box center [485, 267] width 7 height 7
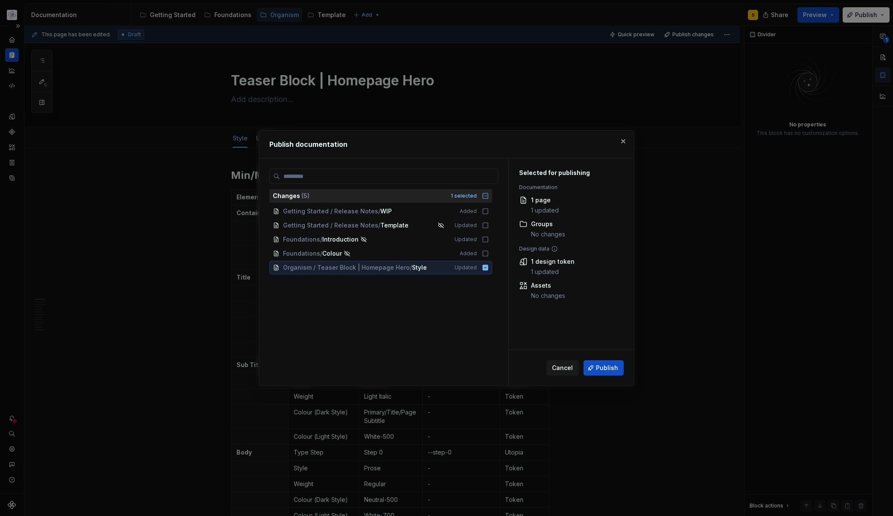
click at [609, 367] on span "Publish" at bounding box center [607, 368] width 22 height 9
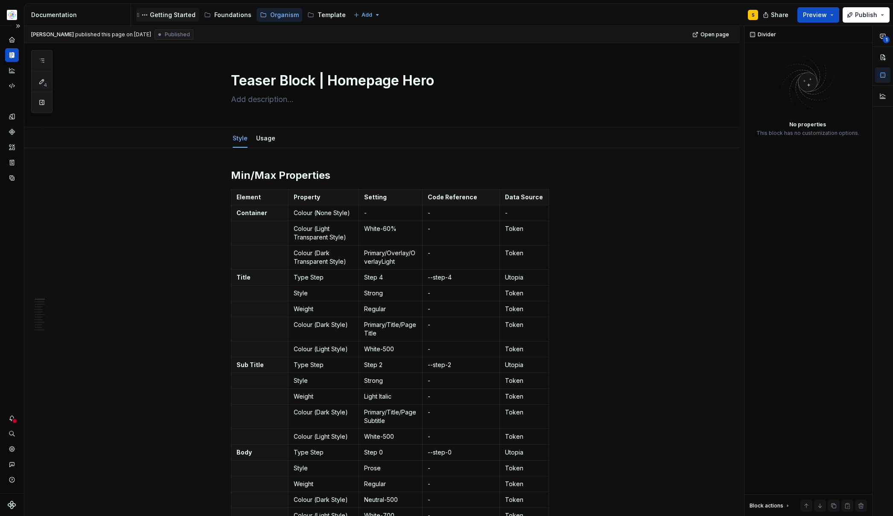
click at [169, 14] on div "Getting Started" at bounding box center [173, 15] width 46 height 9
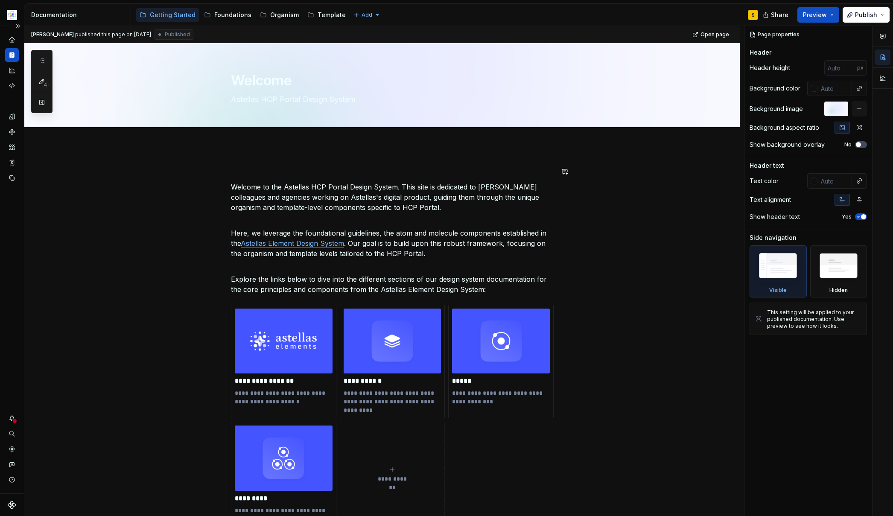
click at [248, 159] on div "**********" at bounding box center [381, 520] width 715 height 749
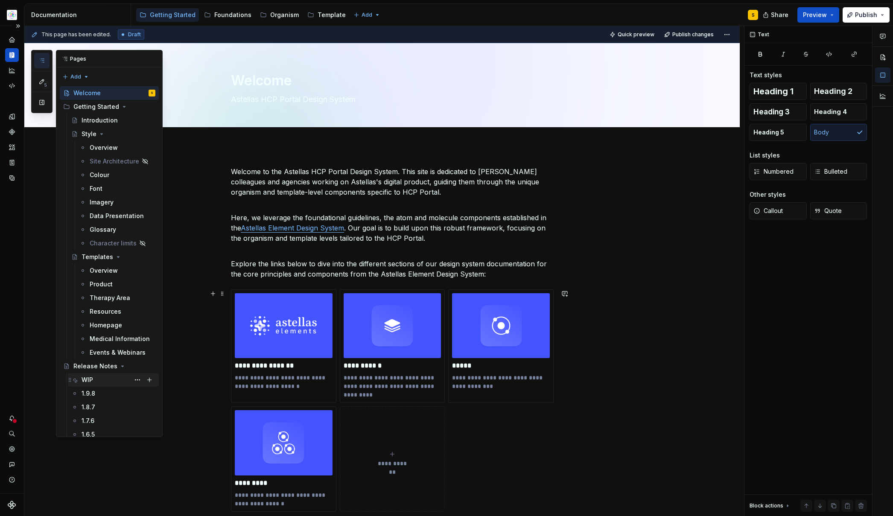
click at [91, 377] on div "WIP" at bounding box center [88, 380] width 12 height 9
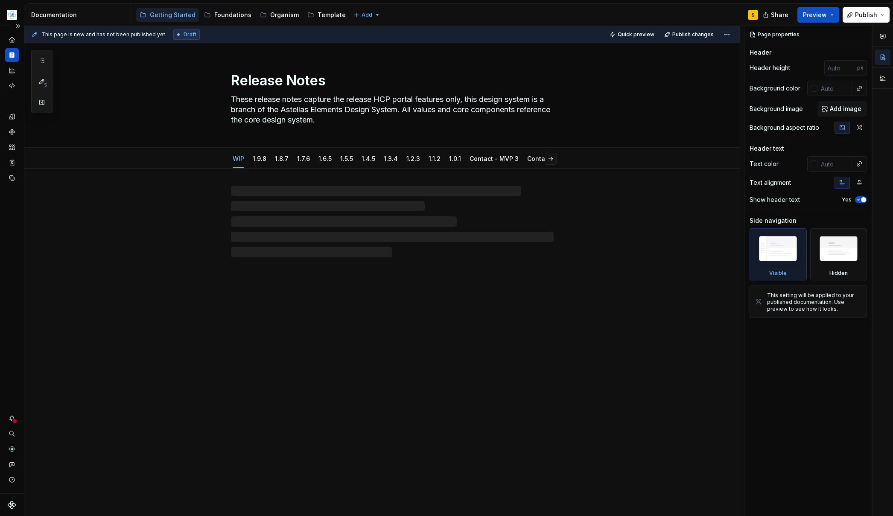
type textarea "*"
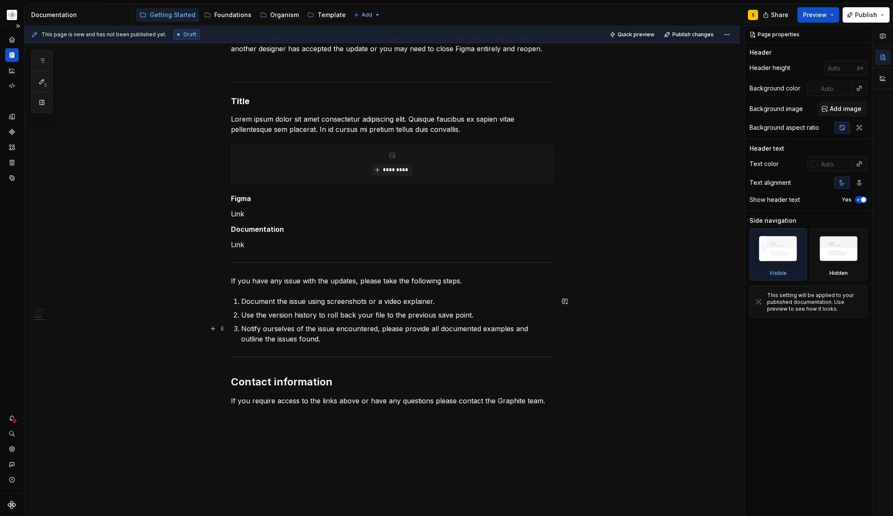
scroll to position [383, 0]
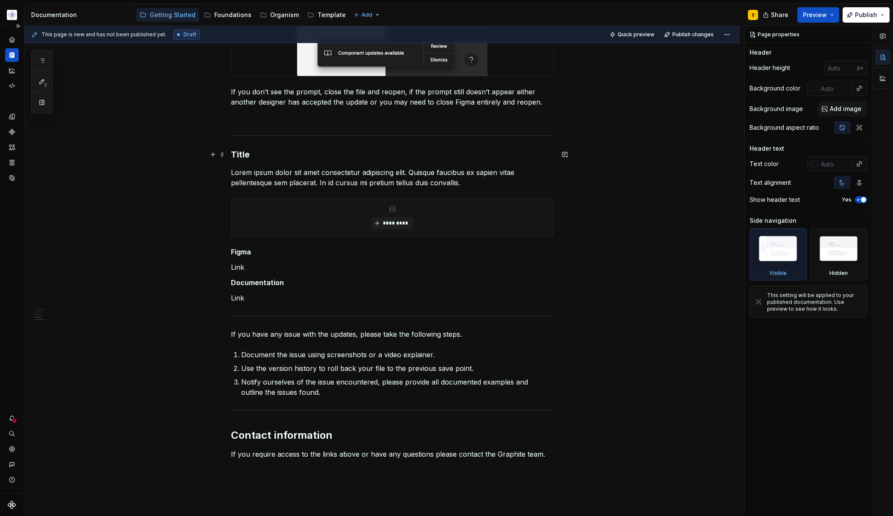
click at [241, 154] on h3 "Title" at bounding box center [392, 155] width 323 height 12
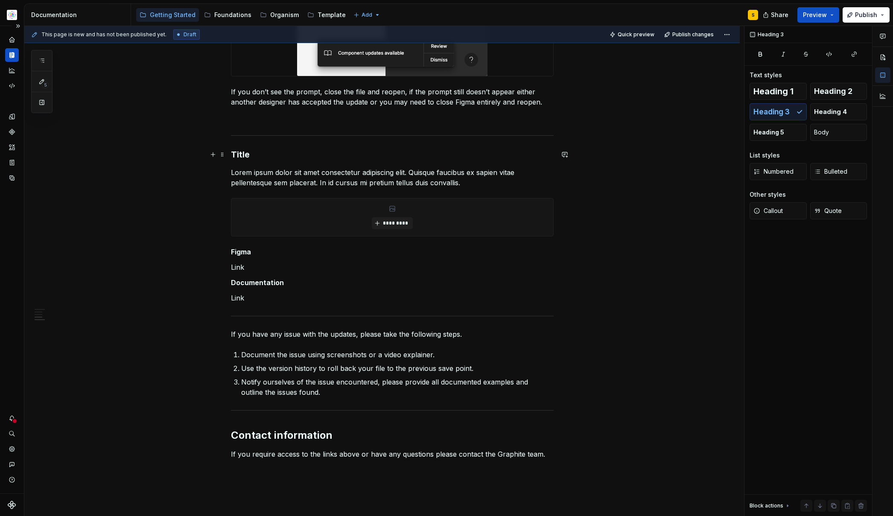
drag, startPoint x: 241, startPoint y: 154, endPoint x: 245, endPoint y: 167, distance: 14.1
click at [241, 154] on h3 "Title" at bounding box center [392, 155] width 323 height 12
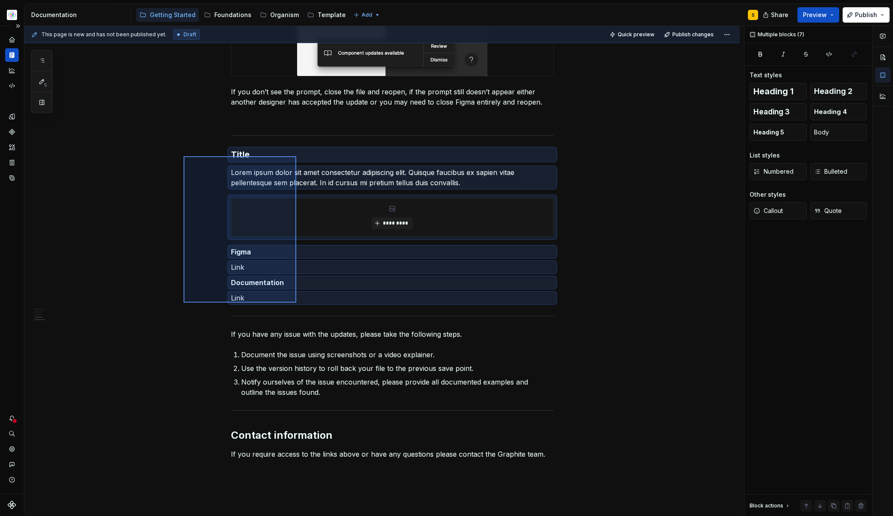
drag, startPoint x: 184, startPoint y: 156, endPoint x: 300, endPoint y: 299, distance: 184.2
click at [296, 303] on div "This page is new and has not been published yet. Draft Quick preview Publish ch…" at bounding box center [384, 271] width 720 height 490
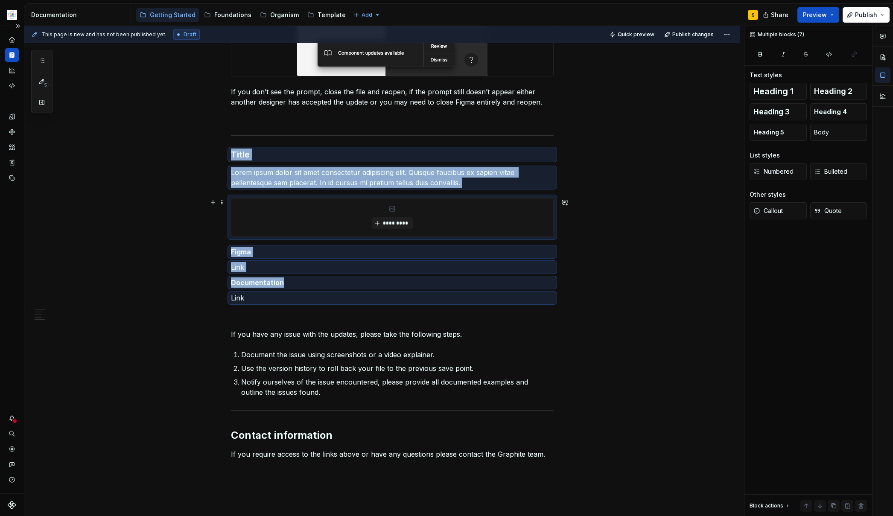
copy div "Title Lorem ipsum dolor sit amet consectetur adipiscing elit. Quisque faucibus …"
click at [271, 316] on hr at bounding box center [392, 316] width 323 height 0
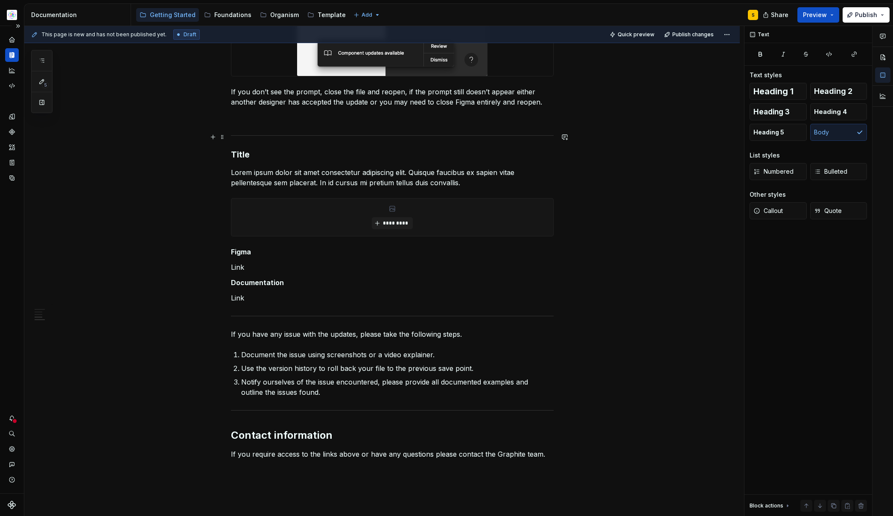
click at [274, 139] on div "Release Notes Date of release: XX/XX/2025 Summary Xxx – Lorem ipsum dolor sit a…" at bounding box center [392, 132] width 323 height 653
click at [212, 136] on button "button" at bounding box center [213, 137] width 12 height 12
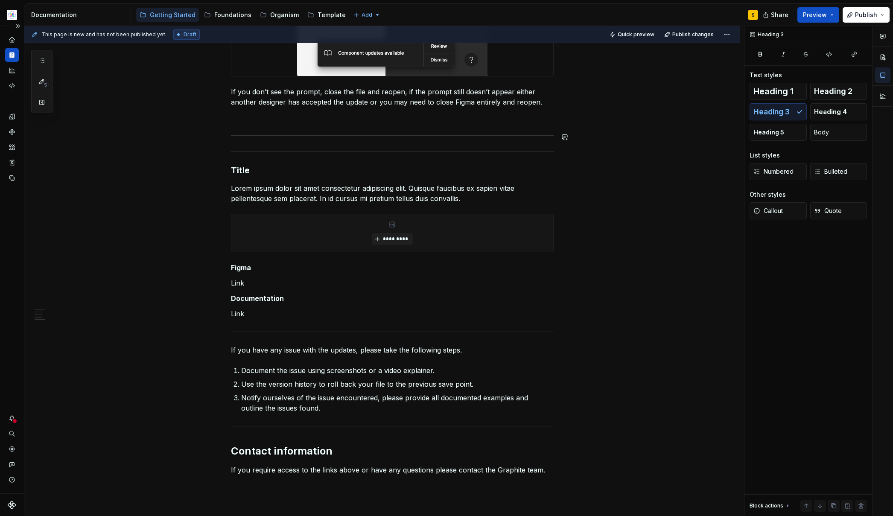
click at [346, 55] on img at bounding box center [392, 49] width 190 height 52
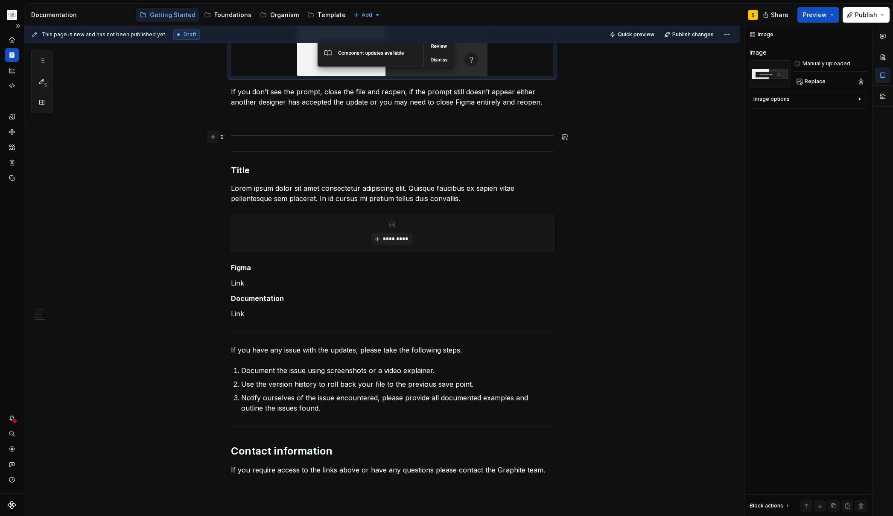
click at [213, 137] on button "button" at bounding box center [213, 137] width 12 height 12
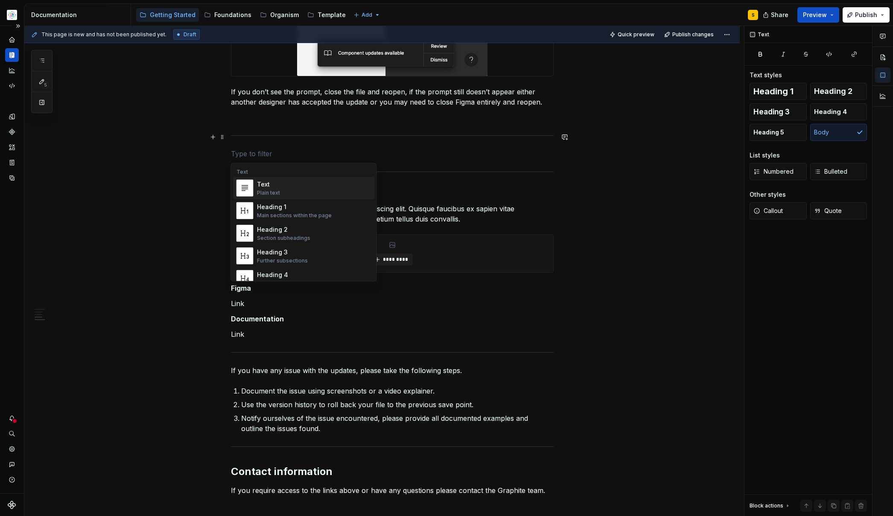
click at [272, 154] on p at bounding box center [392, 154] width 323 height 10
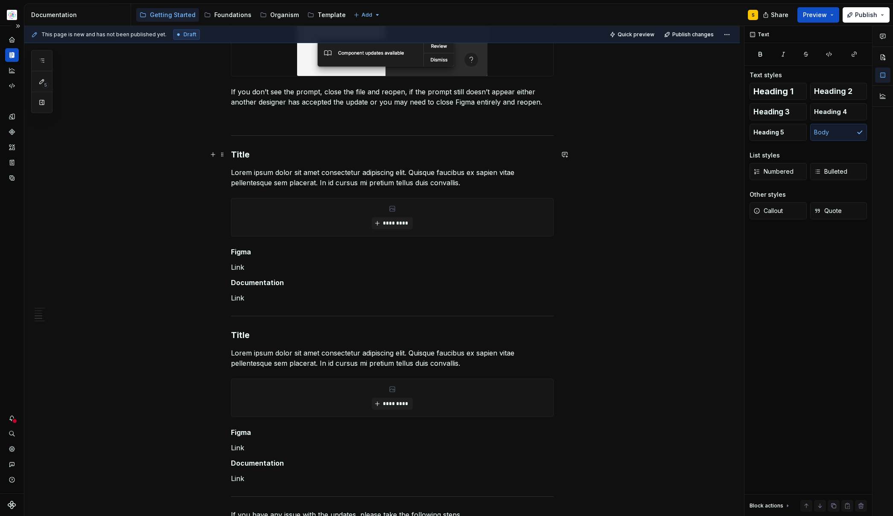
click at [237, 154] on h3 "Title" at bounding box center [392, 155] width 323 height 12
click at [341, 179] on p "Lorem ipsum dolor sit amet consectetur adipiscing elit. Quisque faucibus ex sap…" at bounding box center [392, 177] width 323 height 20
click at [463, 181] on p "Lorem ipsum dolor sit amet consectetur adipiscing elit. Quisque faucibus ex sap…" at bounding box center [392, 177] width 323 height 20
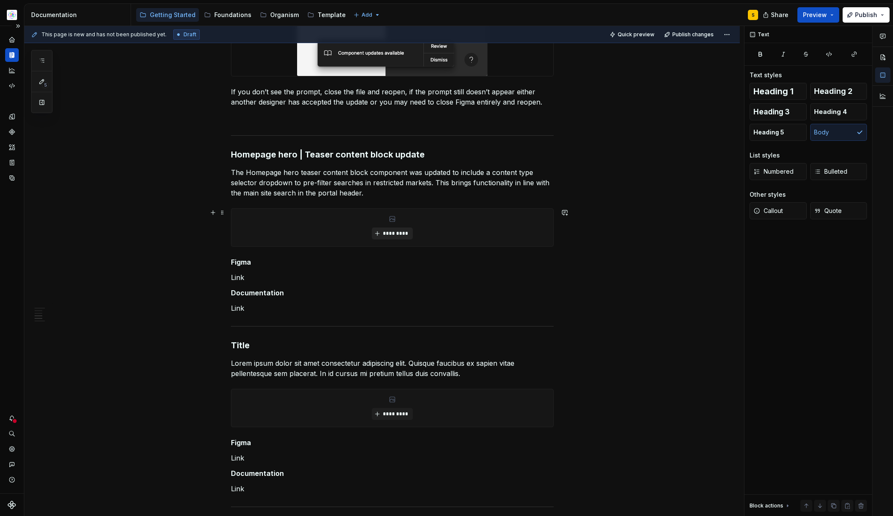
click at [394, 234] on span "*********" at bounding box center [395, 233] width 26 height 7
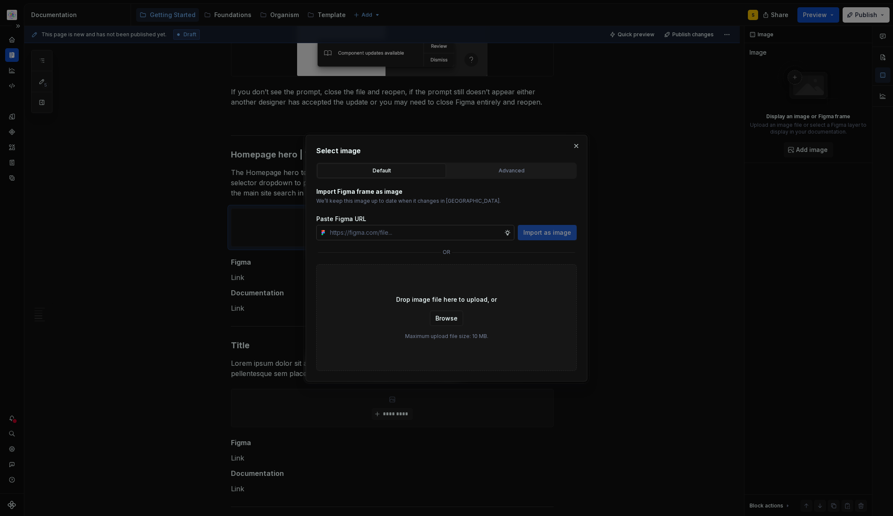
type textarea "*"
paste input "[URL][DOMAIN_NAME]"
type input "[URL][DOMAIN_NAME]"
click at [547, 234] on span "Import as image" at bounding box center [547, 232] width 48 height 9
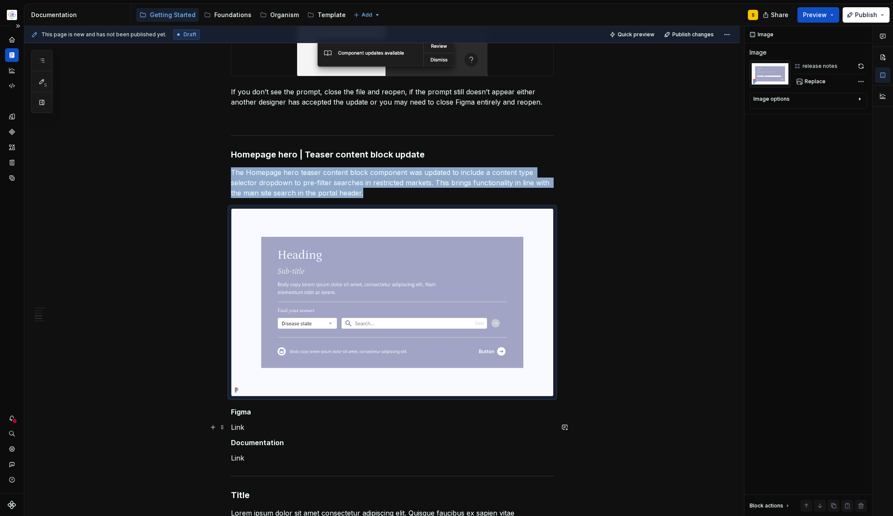
click at [267, 434] on div "Release Notes Date of release: XX/XX/2025 Summary Xxx – Lorem ipsum dolor sit a…" at bounding box center [392, 303] width 323 height 994
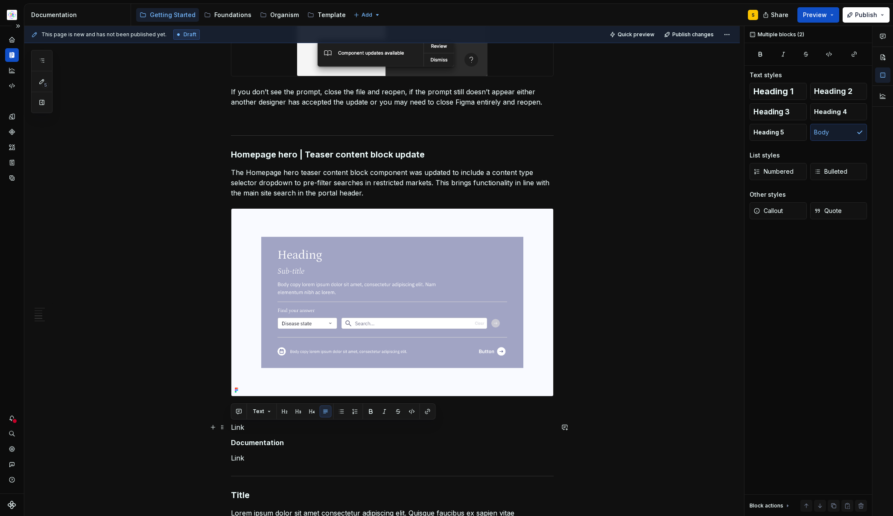
click at [238, 426] on p "Link" at bounding box center [392, 427] width 323 height 10
drag, startPoint x: 238, startPoint y: 426, endPoint x: 242, endPoint y: 424, distance: 4.8
click at [238, 426] on p "Link" at bounding box center [392, 427] width 323 height 10
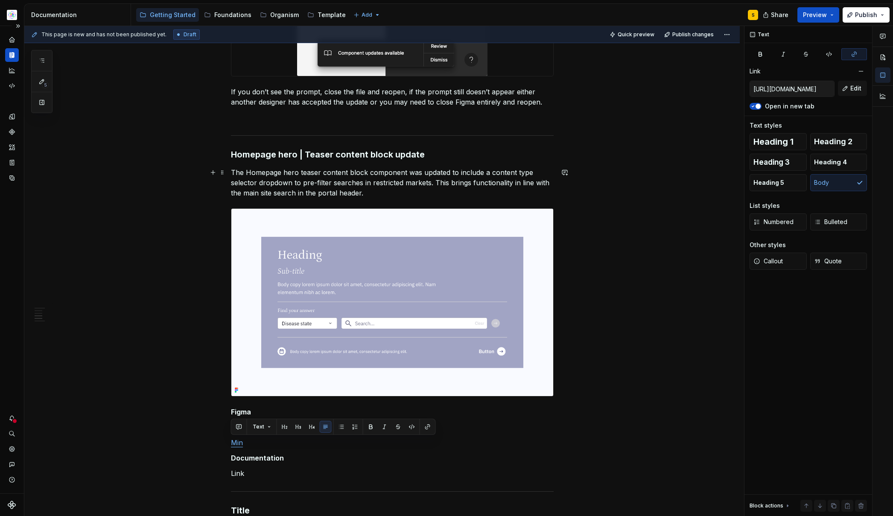
click at [420, 185] on p "The Homepage hero teaser content block component was updated to include a conte…" at bounding box center [392, 182] width 323 height 31
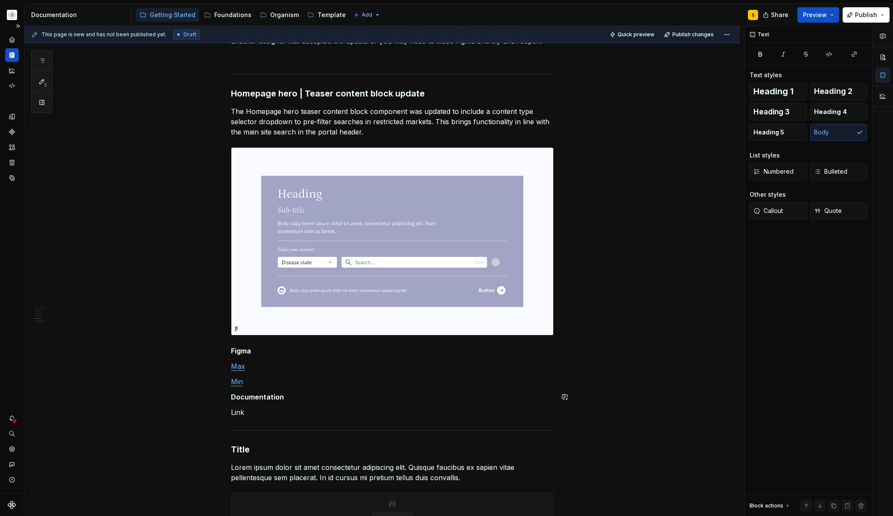
scroll to position [554, 0]
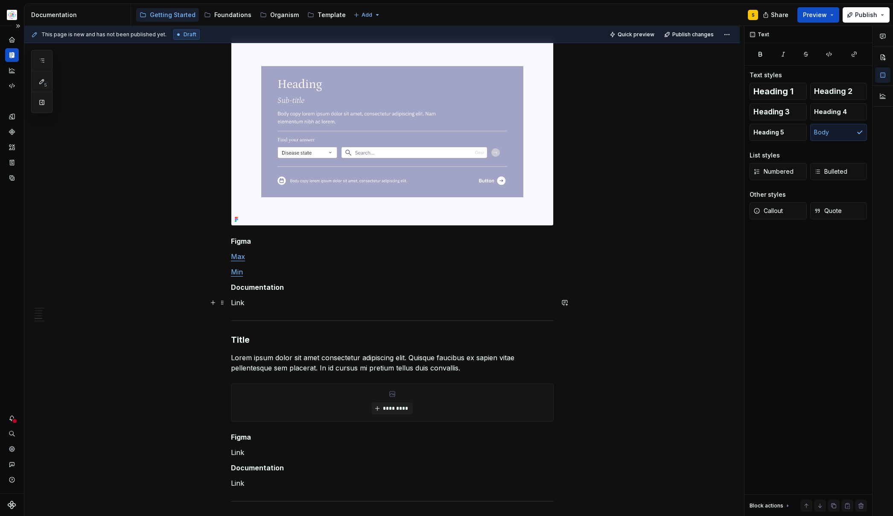
click at [286, 296] on div "Release Notes Date of release: XX/XX/2025 Summary Xxx – Lorem ipsum dolor sit a…" at bounding box center [392, 139] width 323 height 1009
type textarea "*"
click at [428, 284] on button "button" at bounding box center [428, 287] width 12 height 12
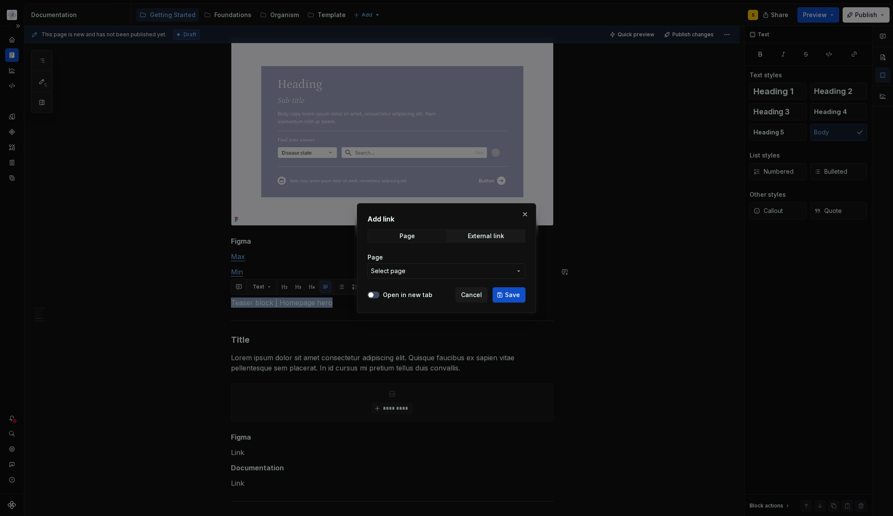
click at [472, 269] on span "Select page" at bounding box center [441, 271] width 141 height 9
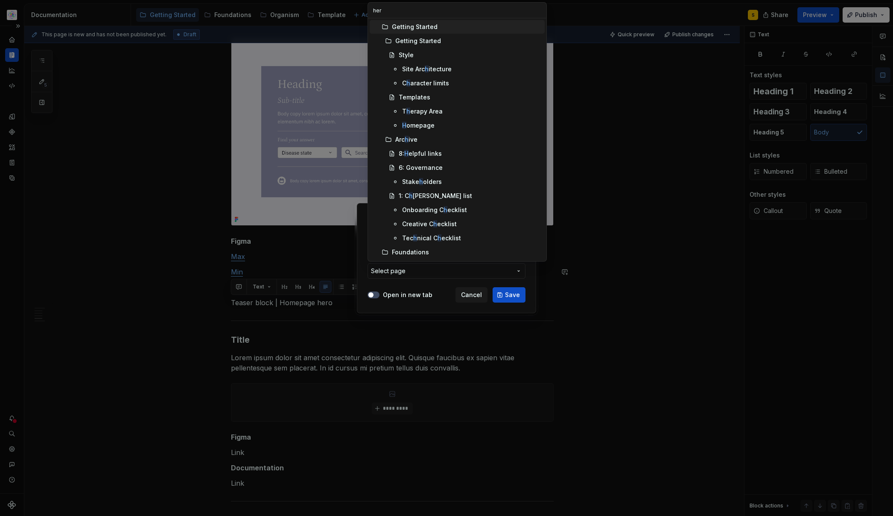
type input "hero"
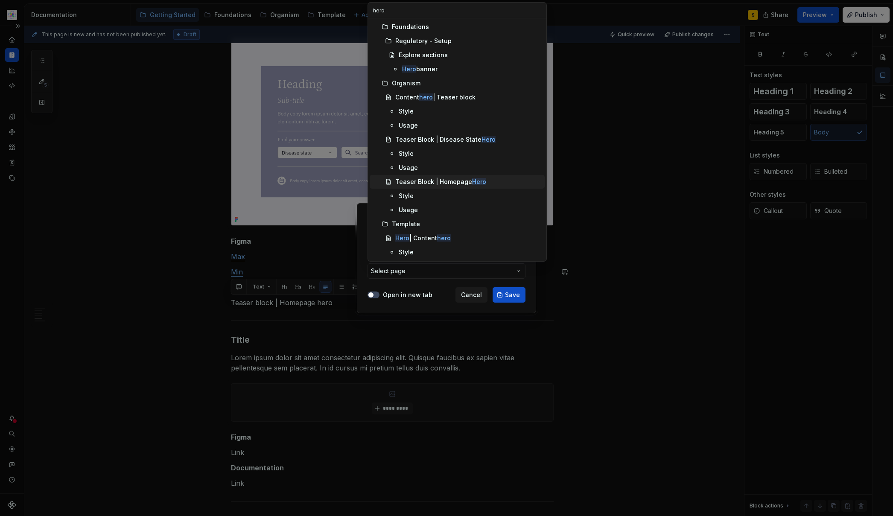
click at [423, 181] on div "Teaser Block | Homepage Hero" at bounding box center [440, 182] width 91 height 9
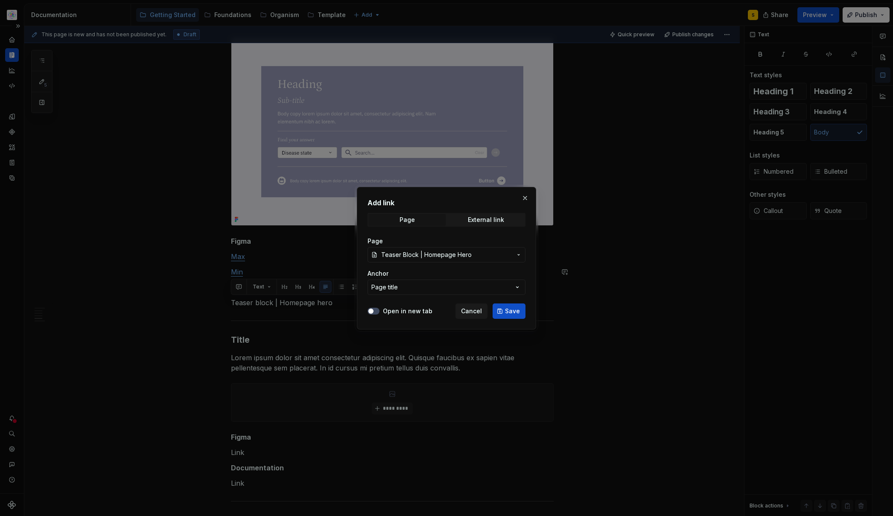
click at [505, 312] on span "Save" at bounding box center [512, 311] width 15 height 9
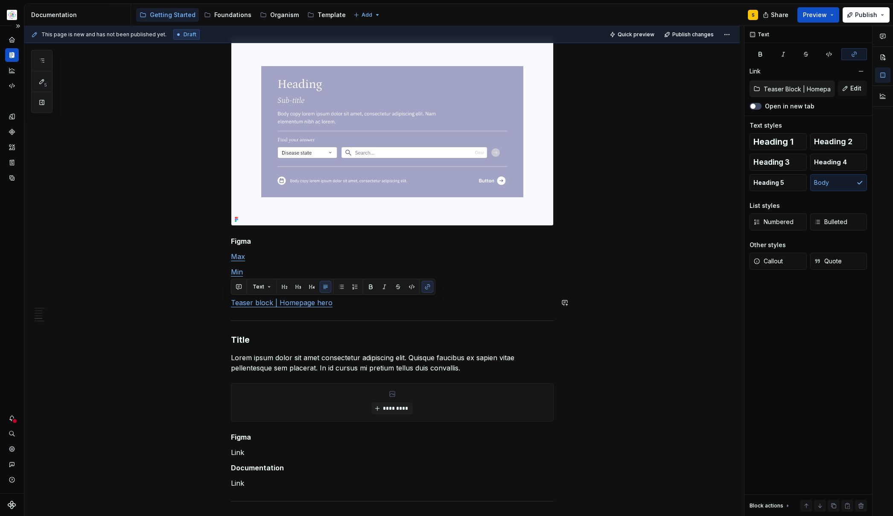
click at [364, 304] on p "Teaser block | Homepage hero" at bounding box center [392, 302] width 323 height 10
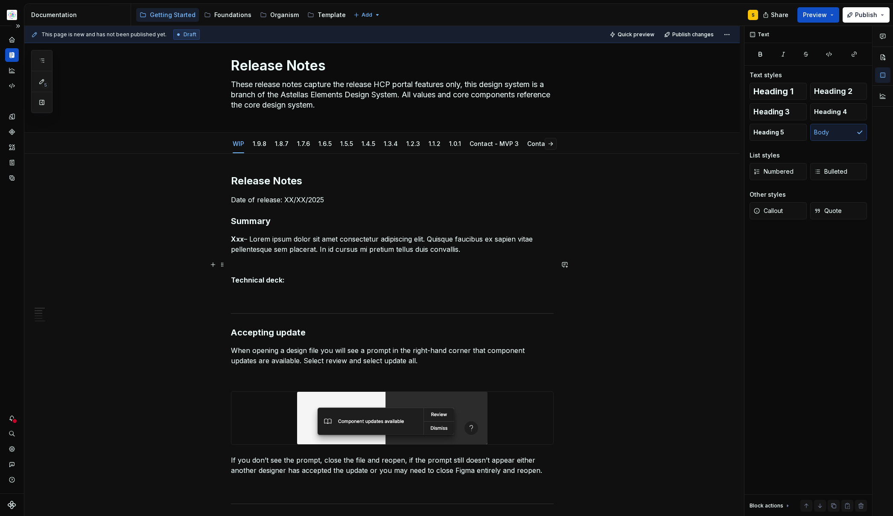
scroll to position [0, 0]
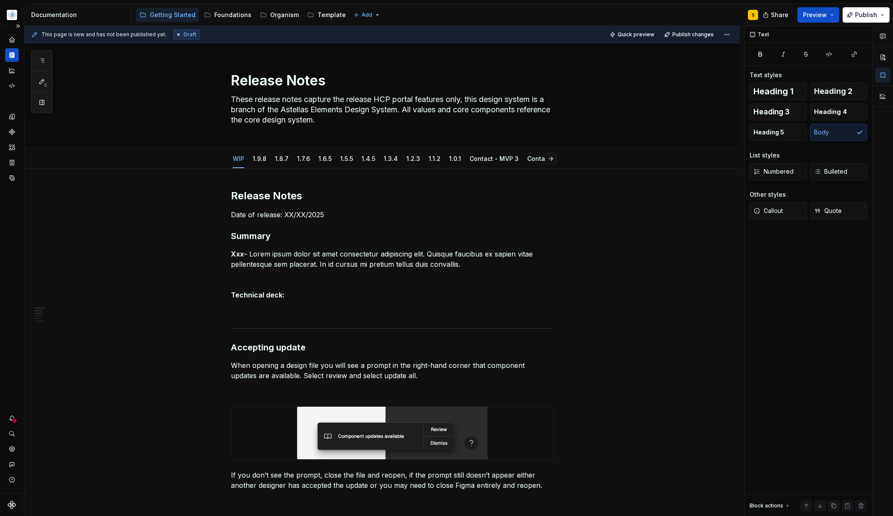
type textarea "*"
